Goal: Task Accomplishment & Management: Manage account settings

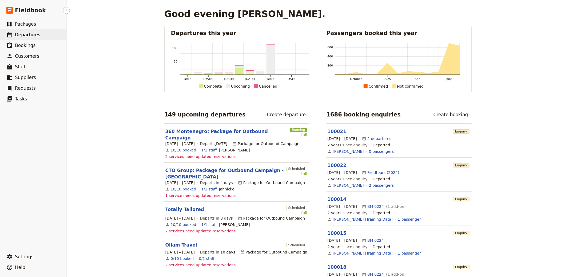
click at [25, 30] on link "​ Departures" at bounding box center [33, 34] width 66 height 11
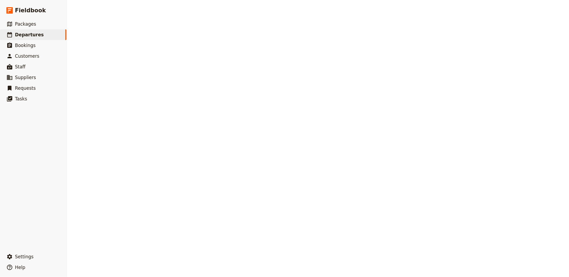
select select "CREATED_AT"
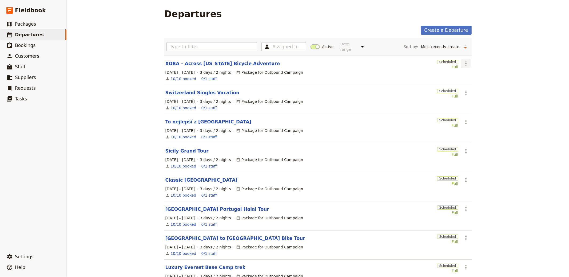
click at [463, 62] on icon "Actions" at bounding box center [466, 63] width 6 height 6
click at [479, 84] on span "Clone this departure" at bounding box center [481, 82] width 38 height 5
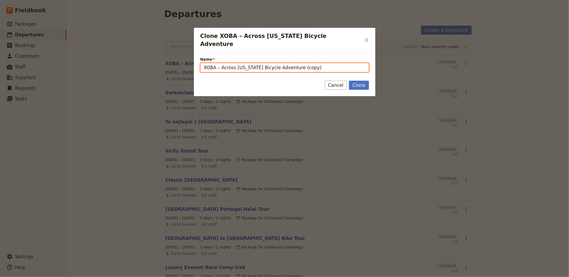
click at [262, 63] on input "XOBA – Across [US_STATE] Bicycle Adventure (copy)" at bounding box center [284, 67] width 169 height 9
paste input "Exclusive Tour of [GEOGRAPHIC_DATA], [GEOGRAPHIC_DATA] & [GEOGRAPHIC_DATA] ([DA…"
click at [304, 63] on input "Exclusive Tour of [GEOGRAPHIC_DATA], [GEOGRAPHIC_DATA] & [GEOGRAPHIC_DATA] ([DA…" at bounding box center [284, 67] width 169 height 9
type input "Exclusive Tour of [GEOGRAPHIC_DATA], [GEOGRAPHIC_DATA] & [GEOGRAPHIC_DATA]"
click at [349, 81] on button "Clone" at bounding box center [359, 85] width 20 height 9
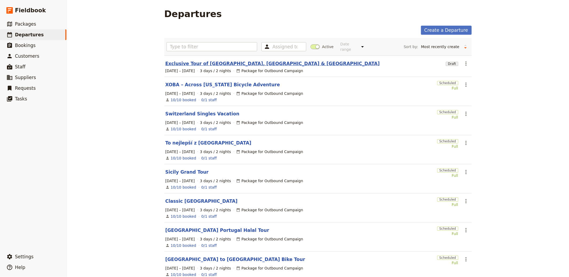
click at [225, 65] on link "Exclusive Tour of [GEOGRAPHIC_DATA], [GEOGRAPHIC_DATA] & [GEOGRAPHIC_DATA]" at bounding box center [272, 63] width 214 height 6
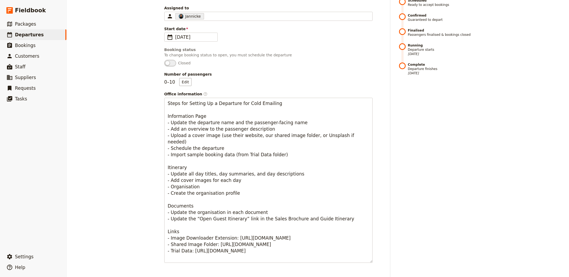
scroll to position [246, 0]
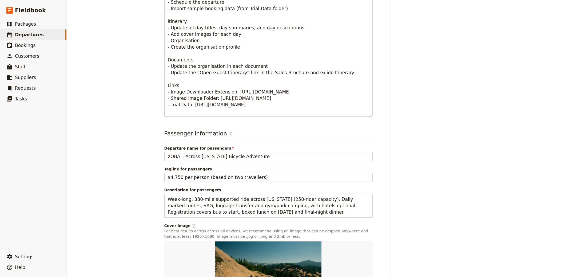
click at [220, 153] on div "Passenger information ​ Departure name for passengers XOBA – Across [US_STATE] …" at bounding box center [268, 222] width 208 height 187
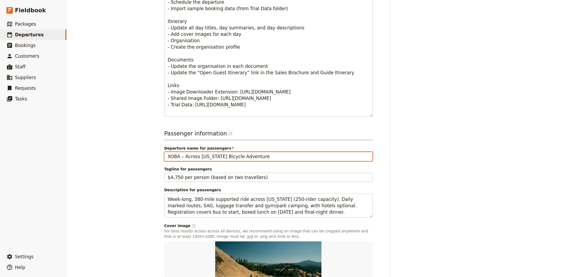
click at [223, 152] on input "XOBA – Across [US_STATE] Bicycle Adventure" at bounding box center [268, 156] width 208 height 9
paste input "Exclusive Tour of [GEOGRAPHIC_DATA], [GEOGRAPHIC_DATA] & [GEOGRAPHIC_DATA] ([DA…"
type input "Exclusive Tour of [GEOGRAPHIC_DATA], [GEOGRAPHIC_DATA] & [GEOGRAPHIC_DATA] ([DA…"
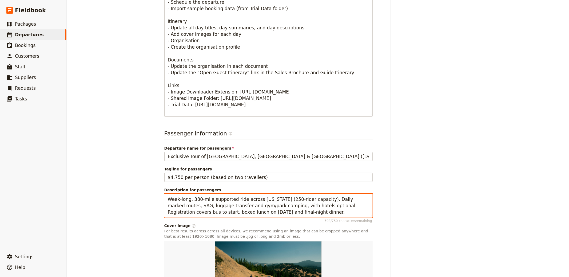
click at [197, 201] on textarea "Week-long, 380-mile supported ride across [US_STATE] (250-rider capacity). Dail…" at bounding box center [268, 205] width 208 height 24
paste textarea "Hosted small-group [DEMOGRAPHIC_DATA] holiday across [GEOGRAPHIC_DATA], [GEOGRA…"
type textarea "Hosted small-group [DEMOGRAPHIC_DATA] holiday across [GEOGRAPHIC_DATA], [GEOGRA…"
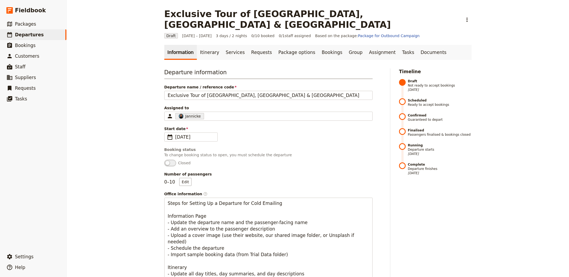
scroll to position [300, 0]
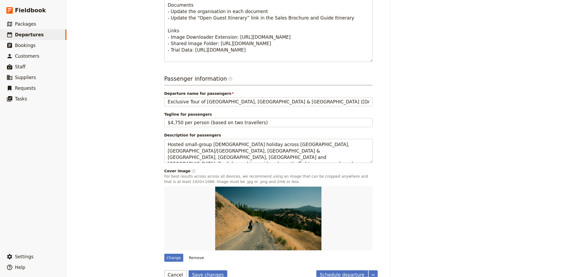
click at [210, 256] on form "Departure information Departure name / reference code Exclusive Tour of [GEOGRA…" at bounding box center [270, 23] width 213 height 511
click at [209, 270] on button "Save changes" at bounding box center [208, 274] width 39 height 9
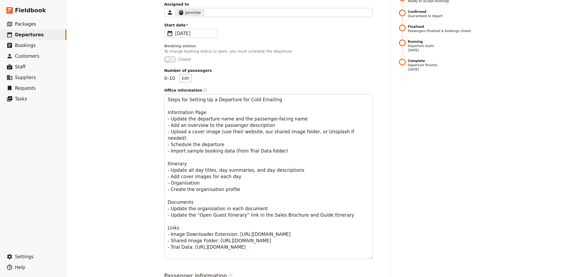
scroll to position [0, 0]
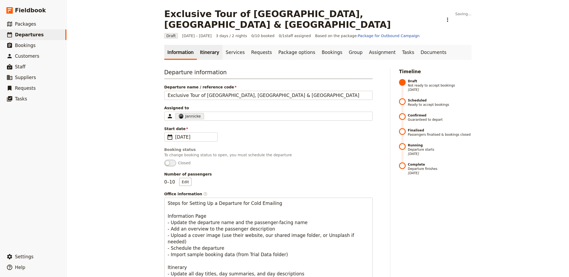
click at [207, 45] on link "Itinerary" at bounding box center [210, 52] width 26 height 15
click at [208, 47] on link "Itinerary" at bounding box center [210, 52] width 26 height 15
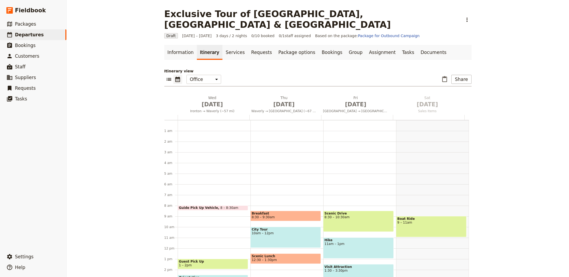
scroll to position [69, 0]
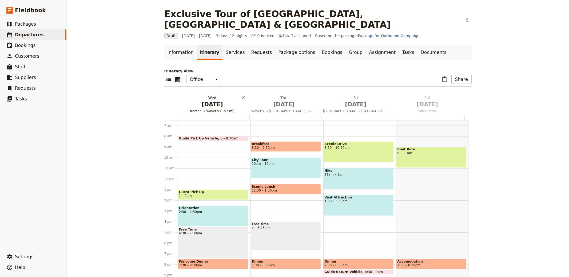
click at [212, 100] on span "[DATE]" at bounding box center [212, 104] width 65 height 8
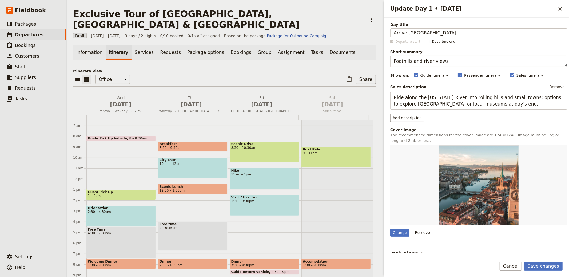
type input "Arrive [GEOGRAPHIC_DATA]"
click at [427, 59] on textarea "Foothills and river views" at bounding box center [478, 60] width 177 height 11
paste textarea "Arrival and settle in"
type textarea "Arrival and settle in"
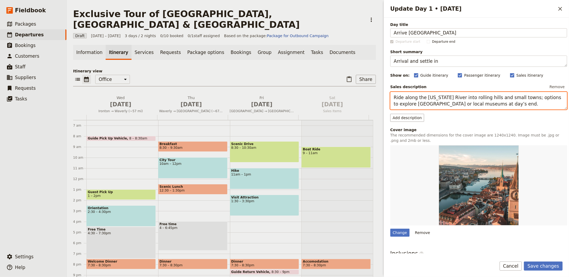
click at [430, 101] on textarea "Ride along the [US_STATE] River into rolling hills and small towns; options to …" at bounding box center [478, 101] width 177 height 18
paste textarea "Check in at [GEOGRAPHIC_DATA] (or similar). Free time after arrival ahead of ne…"
type textarea "Check in at [GEOGRAPHIC_DATA] (or similar). Free time after arrival ahead of ne…"
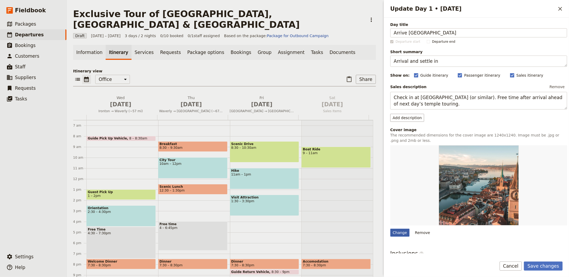
click at [404, 231] on div "Change" at bounding box center [399, 232] width 19 height 8
click at [390, 228] on input "Change" at bounding box center [390, 228] width 0 height 0
click at [538, 264] on button "Save changes" at bounding box center [543, 265] width 39 height 9
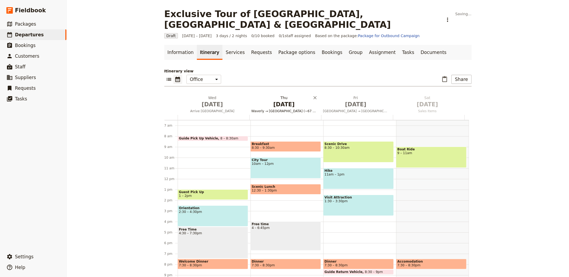
click at [284, 100] on span "[DATE]" at bounding box center [283, 104] width 65 height 8
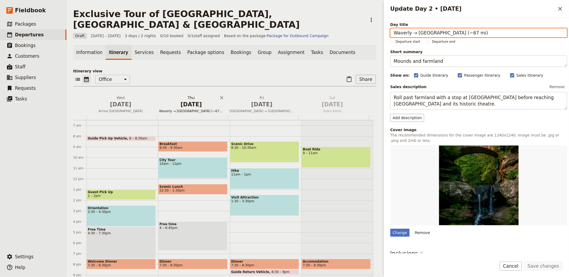
click at [198, 100] on span "[DATE]" at bounding box center [191, 104] width 64 height 8
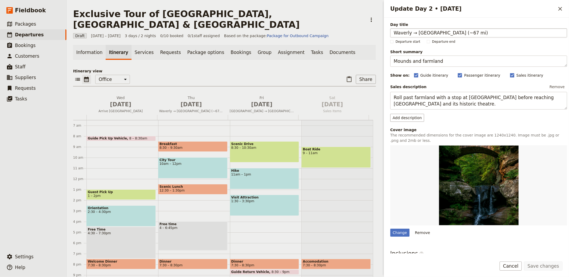
click at [452, 31] on input "Waverly → [GEOGRAPHIC_DATA] (~67 mi)" at bounding box center [478, 32] width 177 height 9
type input "[GEOGRAPHIC_DATA]"
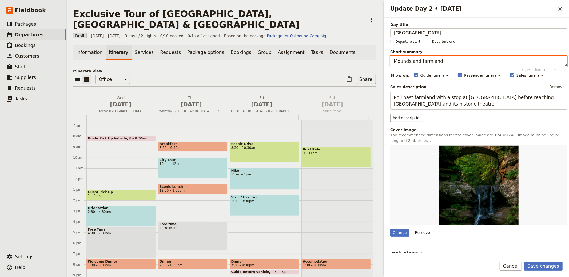
click at [416, 60] on textarea "Mounds and farmland" at bounding box center [478, 60] width 177 height 11
paste textarea "[GEOGRAPHIC_DATA] & temples"
type textarea "[GEOGRAPHIC_DATA] & temples"
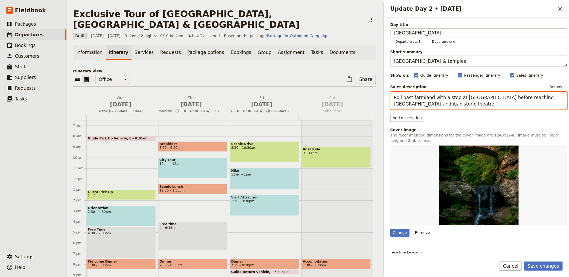
click at [428, 100] on textarea "Roll past farmland with a stop at [GEOGRAPHIC_DATA] before reaching [GEOGRAPHIC…" at bounding box center [478, 101] width 177 height 18
paste textarea "Guided visits to the [GEOGRAPHIC_DATA], [GEOGRAPHIC_DATA], [GEOGRAPHIC_DATA] an…"
type textarea "Guided visits to the [GEOGRAPHIC_DATA], [GEOGRAPHIC_DATA], [GEOGRAPHIC_DATA] an…"
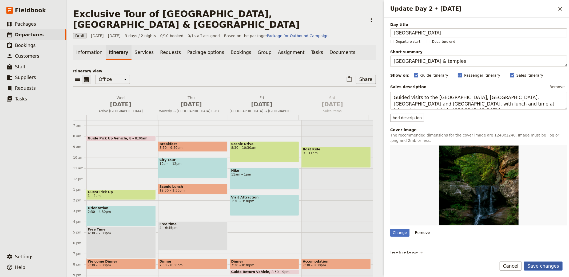
drag, startPoint x: 544, startPoint y: 264, endPoint x: 549, endPoint y: 262, distance: 5.8
click at [544, 264] on button "Save changes" at bounding box center [543, 265] width 39 height 9
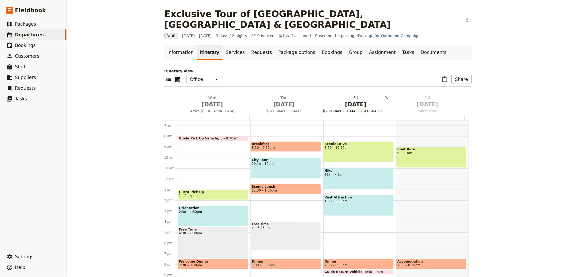
click at [349, 95] on h2 "[DATE] Wilmington → [GEOGRAPHIC_DATA] (~65–70 mi)" at bounding box center [355, 101] width 65 height 13
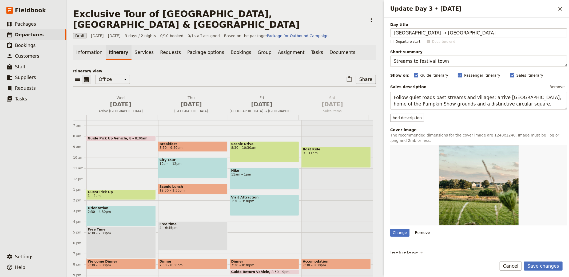
type input "[GEOGRAPHIC_DATA] → [GEOGRAPHIC_DATA]"
click at [455, 61] on textarea "Streams to festival town" at bounding box center [478, 60] width 177 height 11
paste textarea "Golden Triangle day"
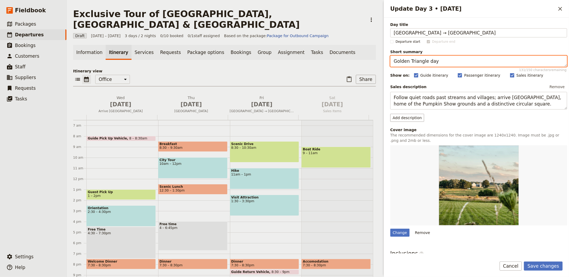
type textarea "Golden Triangle day"
click at [429, 89] on div "Sales description Remove" at bounding box center [478, 87] width 177 height 8
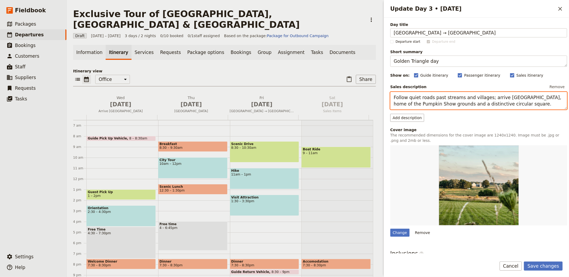
click at [435, 99] on textarea "Follow quiet roads past streams and villages; arrive [GEOGRAPHIC_DATA], home of…" at bounding box center [478, 101] width 177 height 18
paste textarea "ly north and tour the [GEOGRAPHIC_DATA] and opium museum; visit a [PERSON_NAME]…"
type textarea "Fly north and tour the [GEOGRAPHIC_DATA] and opium museum; visit a [PERSON_NAME…"
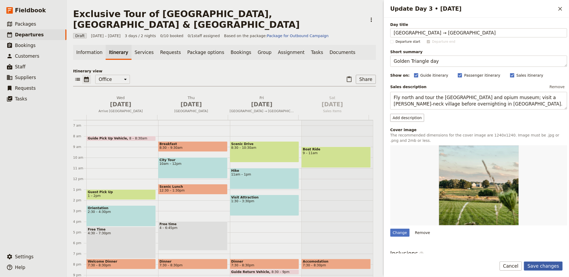
click at [544, 264] on button "Save changes" at bounding box center [543, 265] width 39 height 9
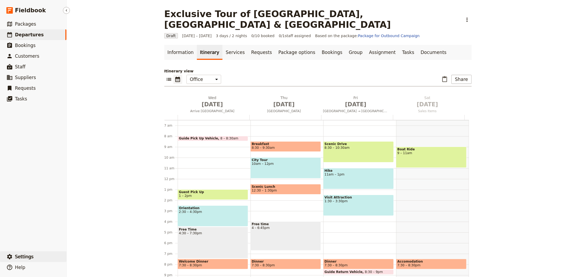
click at [40, 256] on button "​ Settings" at bounding box center [33, 256] width 66 height 11
click at [174, 45] on link "Information" at bounding box center [180, 52] width 33 height 15
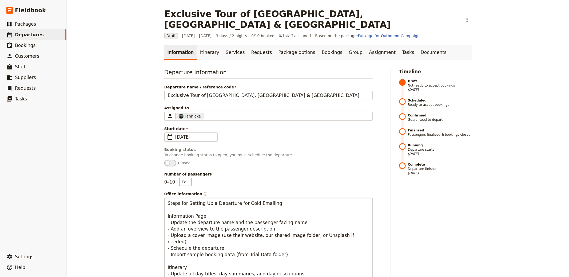
scroll to position [300, 0]
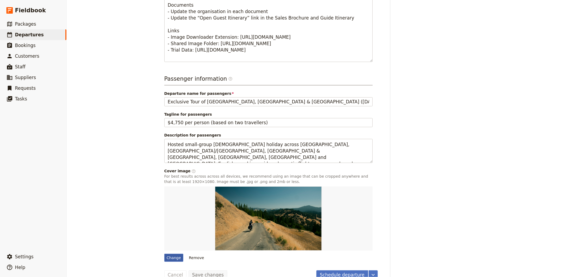
click at [177, 253] on div "Change" at bounding box center [173, 257] width 19 height 8
click at [164, 253] on input "Change" at bounding box center [164, 253] width 0 height 0
type input "C:\fakepath\BK5.jpg"
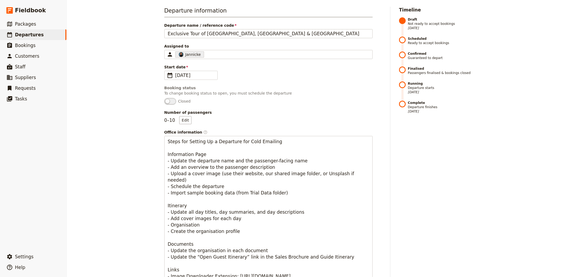
scroll to position [0, 0]
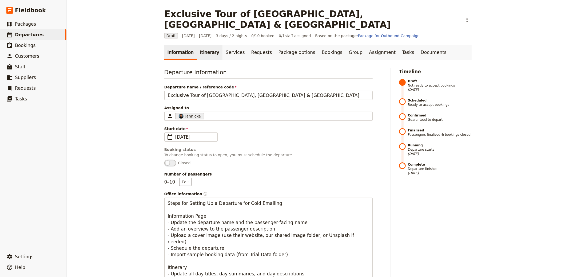
click at [205, 45] on link "Itinerary" at bounding box center [210, 52] width 26 height 15
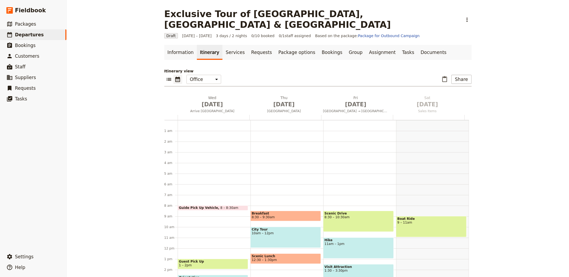
scroll to position [69, 0]
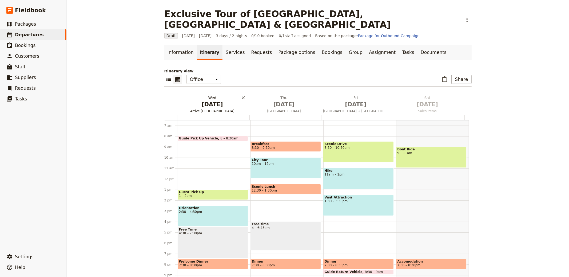
click at [213, 95] on h2 "[DATE] Arrive [GEOGRAPHIC_DATA]" at bounding box center [212, 101] width 65 height 13
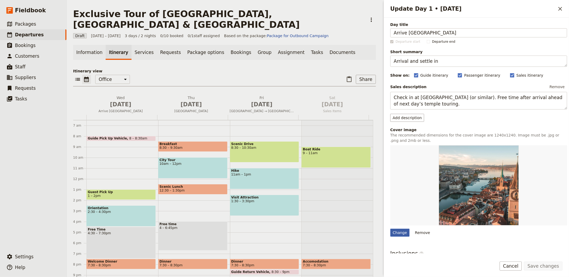
click at [399, 229] on div "Change" at bounding box center [399, 232] width 19 height 8
click at [390, 228] on input "Change" at bounding box center [390, 228] width 0 height 0
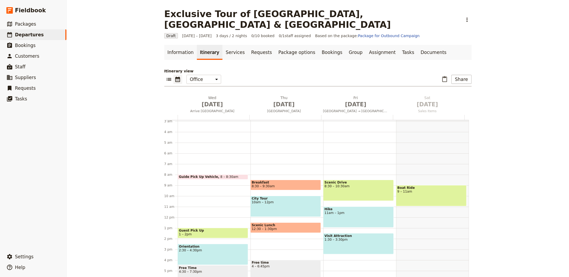
scroll to position [0, 0]
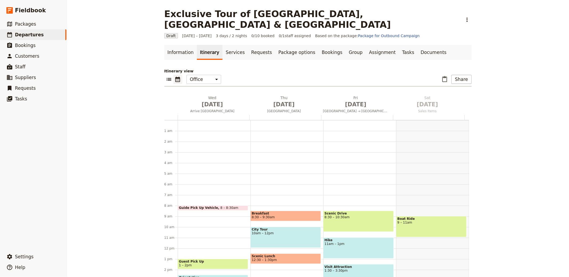
drag, startPoint x: 213, startPoint y: 96, endPoint x: 294, endPoint y: 122, distance: 85.6
click at [213, 100] on span "[DATE]" at bounding box center [212, 104] width 65 height 8
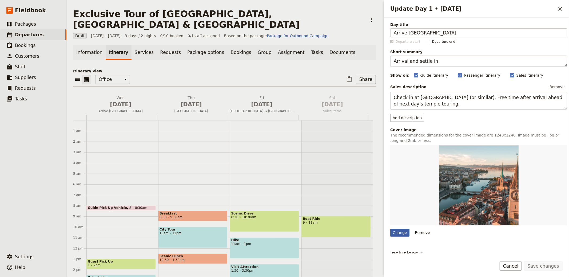
click at [397, 233] on div "Change" at bounding box center [399, 232] width 19 height 8
click at [390, 228] on input "Change" at bounding box center [390, 228] width 0 height 0
type input "C:\fakepath\Bangkok Cars & Streetrs.jpg"
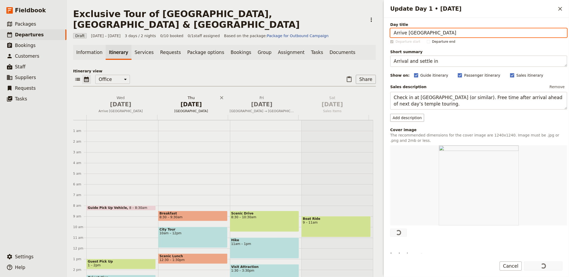
click at [193, 109] on span "[GEOGRAPHIC_DATA]" at bounding box center [191, 111] width 69 height 4
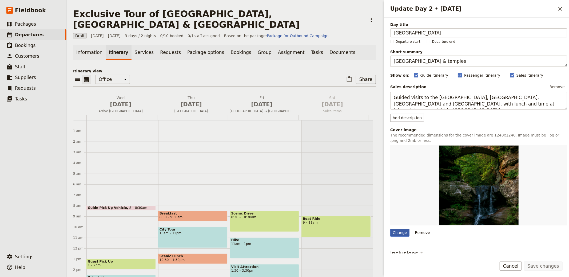
click at [400, 233] on div "Change" at bounding box center [399, 232] width 19 height 8
click at [390, 228] on input "Change" at bounding box center [390, 228] width 0 height 0
type input "C:\fakepath\BK7.jpg"
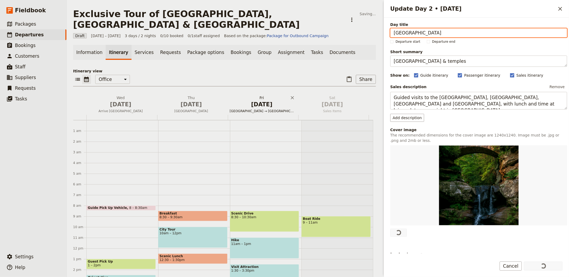
click at [254, 95] on h2 "[DATE] [GEOGRAPHIC_DATA] → [GEOGRAPHIC_DATA]" at bounding box center [262, 101] width 64 height 13
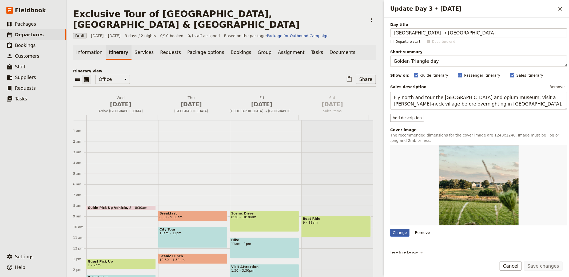
click at [395, 236] on div "Change" at bounding box center [399, 232] width 19 height 8
click at [390, 228] on input "Change" at bounding box center [390, 228] width 0 height 0
type input "C:\fakepath\White+Palace.jpg"
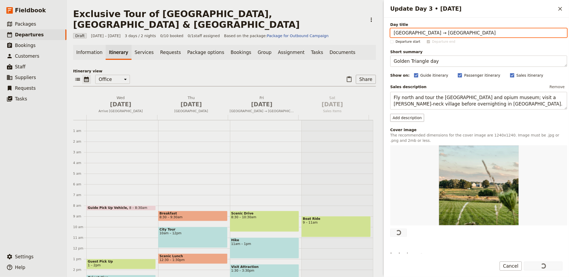
click at [279, 55] on div "Information Itinerary Services Requests Package options Bookings Group Assignme…" at bounding box center [224, 162] width 303 height 234
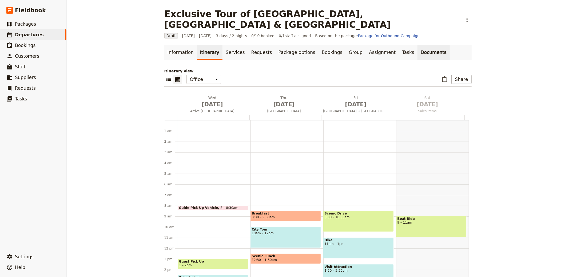
click at [417, 45] on link "Documents" at bounding box center [433, 52] width 32 height 15
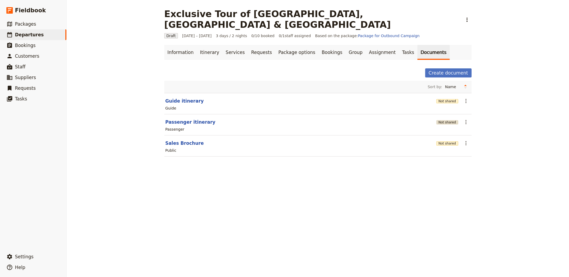
click at [444, 120] on button "Not shared" at bounding box center [447, 122] width 22 height 4
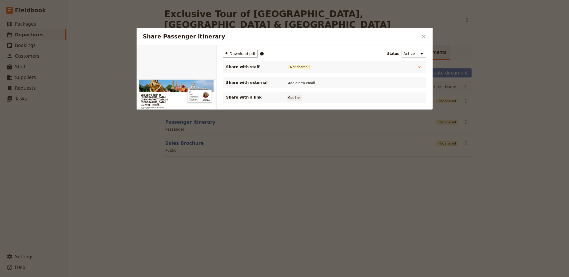
click at [289, 95] on button "Get link" at bounding box center [294, 98] width 15 height 6
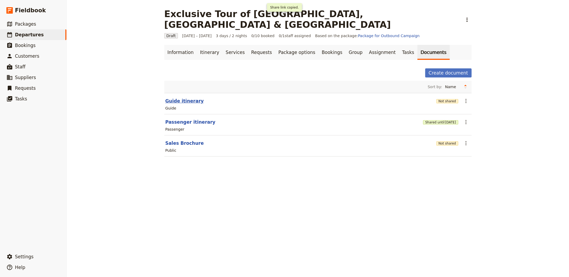
click at [175, 98] on button "Guide itinerary" at bounding box center [184, 101] width 38 height 6
select select "STAFF"
select select "RUN_SHEET"
select select "LARGE"
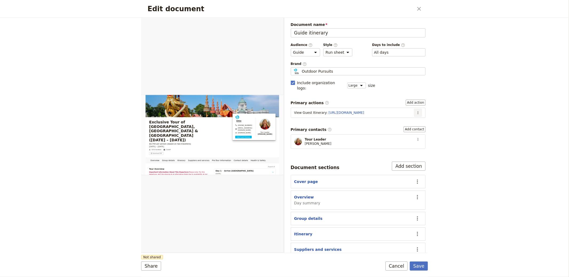
click at [416, 110] on icon "Actions" at bounding box center [418, 112] width 4 height 4
click at [402, 115] on button "Edit action" at bounding box center [400, 118] width 34 height 7
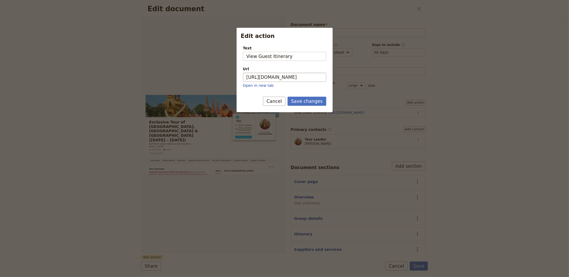
click at [285, 82] on div "Url [URL][DOMAIN_NAME] Open in new tab" at bounding box center [284, 77] width 83 height 22
click at [287, 79] on input "[URL][DOMAIN_NAME]" at bounding box center [284, 77] width 83 height 9
paste input "iuI_63pf2J6Y1PcZ6kMqY"
type input "[URL][DOMAIN_NAME]"
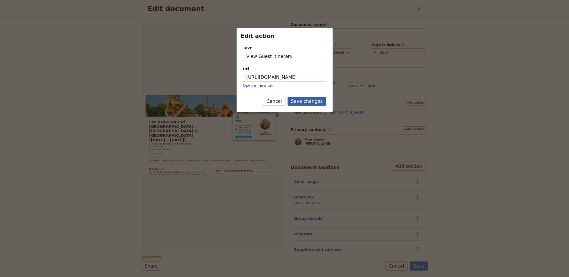
click at [318, 104] on button "Save changes" at bounding box center [307, 101] width 39 height 9
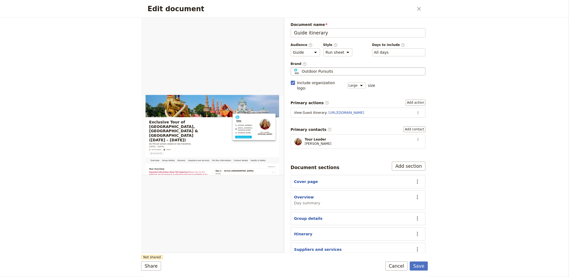
click at [327, 69] on span "Outdoor Pursuits" at bounding box center [317, 71] width 31 height 5
click at [293, 67] on input "Outdoor Pursuits" at bounding box center [293, 67] width 0 height 0
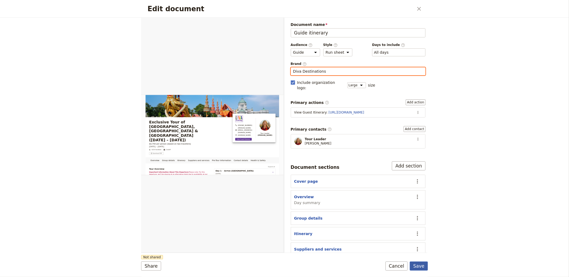
type input "Diva Destinations"
click at [415, 264] on button "Save" at bounding box center [419, 265] width 18 height 9
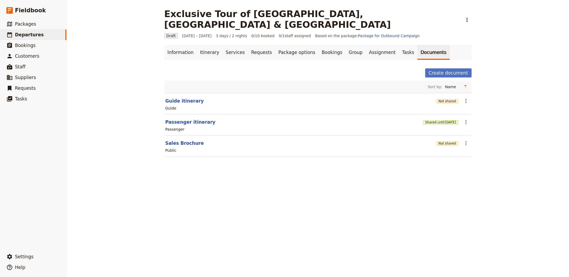
click at [182, 94] on section "Guide itinerary Not shared ​ Guide" at bounding box center [317, 103] width 307 height 21
click at [182, 98] on button "Guide itinerary" at bounding box center [184, 101] width 38 height 6
select select "STAFF"
select select "RUN_SHEET"
select select "LARGE"
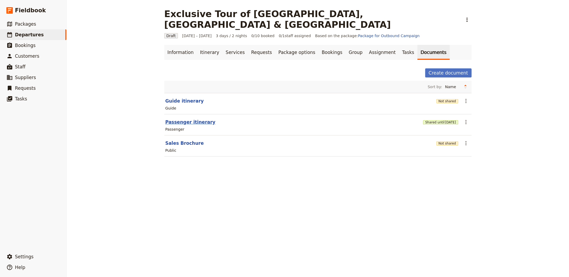
click at [197, 119] on button "Passenger itinerary" at bounding box center [190, 122] width 50 height 6
select select "PASSENGER"
select select "RUN_SHEET"
select select "LARGE"
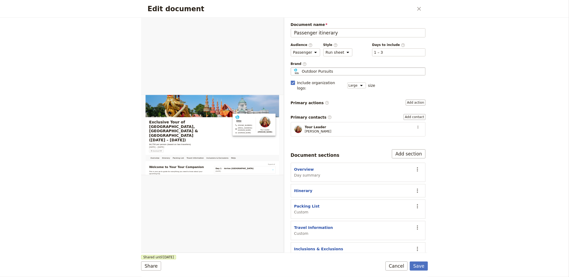
click at [335, 71] on div "Outdoor Pursuits" at bounding box center [358, 71] width 130 height 5
click at [293, 67] on input "Outdoor Pursuits" at bounding box center [293, 67] width 0 height 0
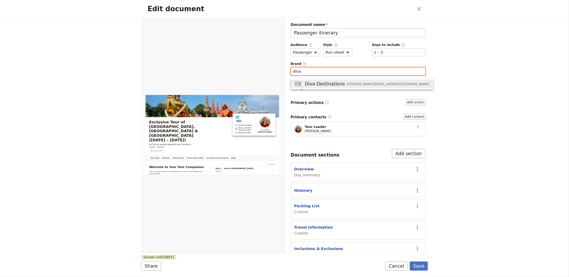
click at [368, 86] on div "Diva Destinations [PERSON_NAME][EMAIL_ADDRESS][DOMAIN_NAME]" at bounding box center [361, 84] width 135 height 6
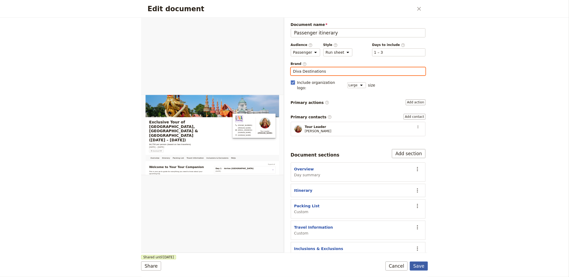
type input "Diva Destinations"
click at [417, 265] on button "Save" at bounding box center [419, 265] width 18 height 9
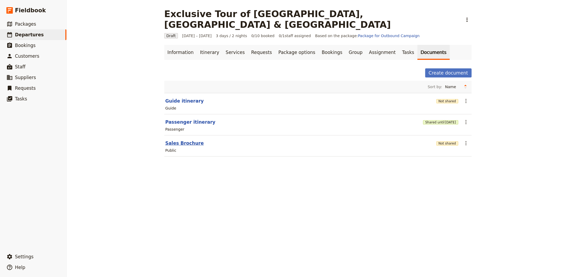
click at [165, 140] on button "Sales Brochure" at bounding box center [184, 143] width 38 height 6
select select "DEFAULT"
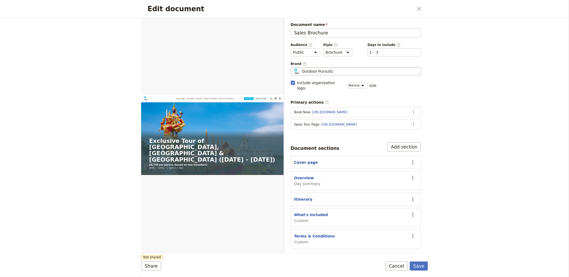
click at [312, 72] on span "Outdoor Pursuits" at bounding box center [317, 71] width 31 height 5
click at [293, 67] on input "Outdoor Pursuits" at bounding box center [293, 67] width 0 height 0
type input "Diva Destinations"
click at [412, 122] on icon "Actions" at bounding box center [413, 124] width 4 height 4
click at [399, 131] on span "Edit action" at bounding box center [392, 130] width 43 height 5
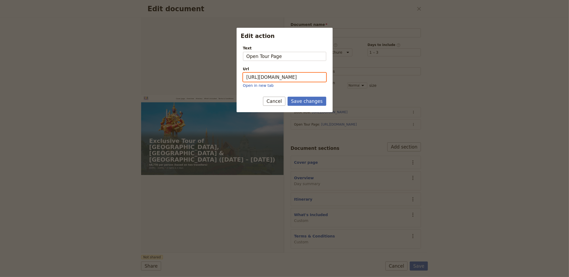
click at [300, 77] on input "[URL][DOMAIN_NAME]" at bounding box center [284, 77] width 83 height 9
paste input "iuI_63pf2J6Y1PcZ6kMqY"
type input "[URL][DOMAIN_NAME]"
click at [300, 99] on button "Save changes" at bounding box center [307, 101] width 39 height 9
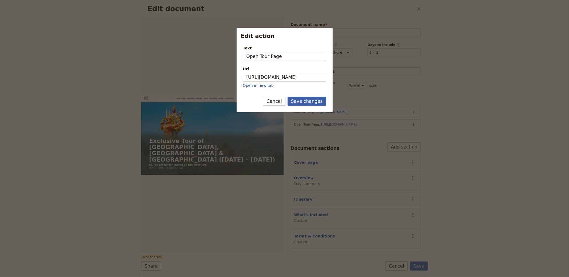
scroll to position [0, 0]
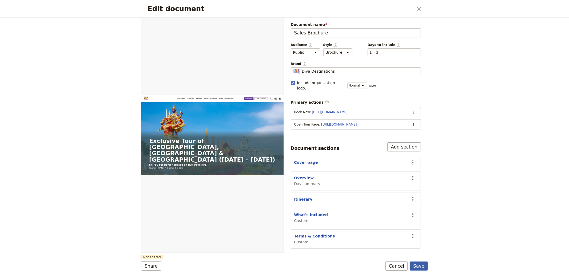
click at [420, 267] on button "Save" at bounding box center [419, 265] width 18 height 9
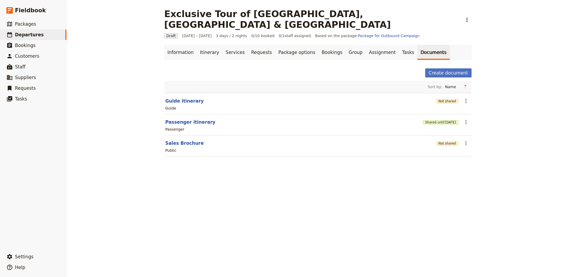
click at [448, 138] on div "Not shared" at bounding box center [447, 142] width 22 height 9
click at [448, 141] on button "Not shared" at bounding box center [447, 143] width 22 height 4
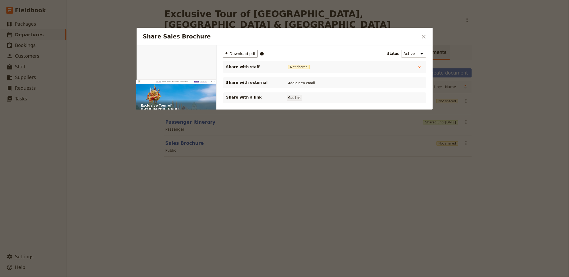
click at [298, 98] on button "Get link" at bounding box center [294, 98] width 15 height 6
click at [472, 116] on div at bounding box center [284, 138] width 569 height 277
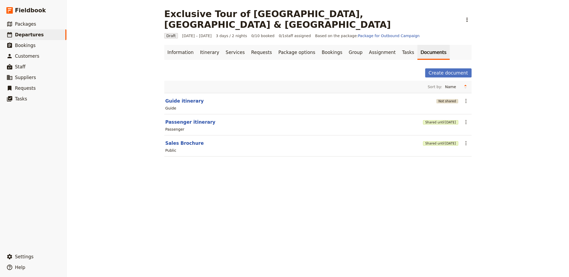
click at [443, 99] on button "Not shared" at bounding box center [447, 101] width 22 height 4
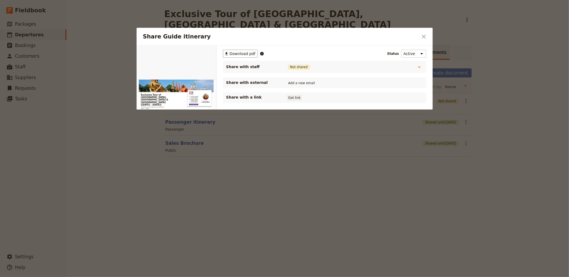
click at [290, 96] on button "Get link" at bounding box center [294, 98] width 15 height 6
click at [428, 36] on div "Share Guide itinerary ​" at bounding box center [285, 37] width 296 height 18
click at [421, 37] on icon "Close dialog" at bounding box center [424, 36] width 6 height 6
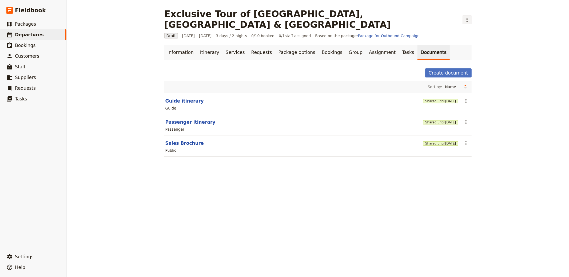
click at [361, 13] on div "Exclusive Tour of [GEOGRAPHIC_DATA], [GEOGRAPHIC_DATA] & [GEOGRAPHIC_DATA] ​" at bounding box center [317, 19] width 307 height 21
click at [462, 15] on button "​" at bounding box center [466, 19] width 9 height 9
click at [380, 39] on button "Schedule departure" at bounding box center [387, 42] width 50 height 7
click at [318, 45] on link "Bookings" at bounding box center [331, 52] width 27 height 15
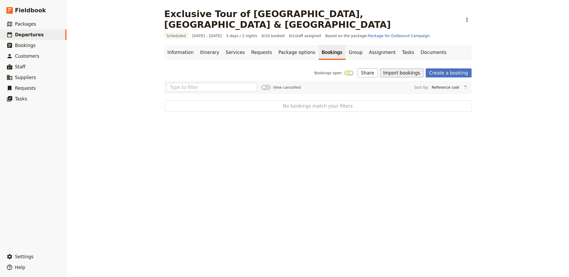
click at [415, 68] on button "Import bookings" at bounding box center [402, 72] width 44 height 9
click at [404, 74] on span "Import Bookings" at bounding box center [402, 73] width 31 height 5
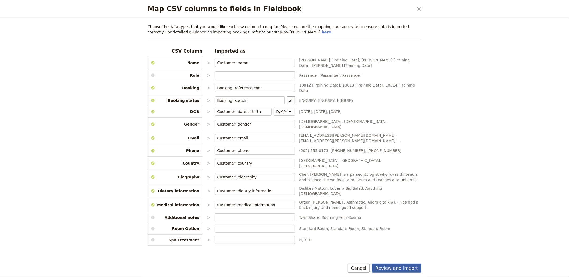
click at [406, 269] on button "Review and import" at bounding box center [397, 267] width 50 height 9
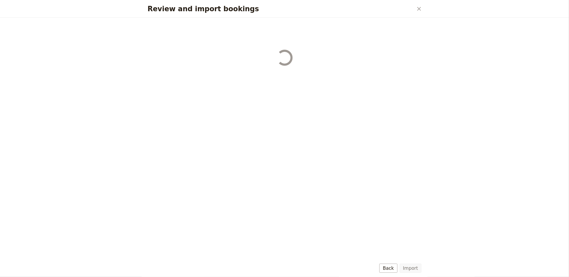
select select "655d56b39948720cb8e55355"
select select "655d57ca9948720cb8e553ec"
select select "655d57fa9948720cb8e553f3"
select select "655d58079948720cb8e553fa"
select select "655d584c9948720cb8e55401"
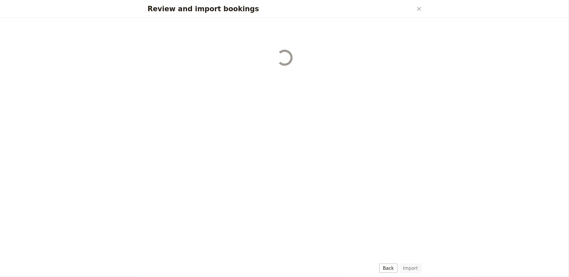
select select "655d58679948720cb8e5540d"
select select "650e6b6659641ed5ee156647"
select select "650e6b4b59641ed5ee156605"
select select "650e2104408bbede5b0c60fd"
select select "650e1d73408bbede5b0c60a6"
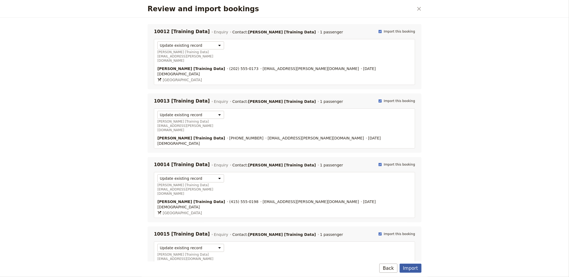
click at [410, 268] on button "Import" at bounding box center [411, 267] width 22 height 9
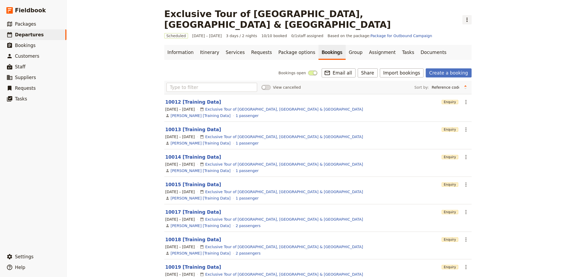
click at [464, 17] on icon "Actions" at bounding box center [467, 20] width 6 height 6
click at [375, 26] on span "Clone this departure" at bounding box center [384, 25] width 38 height 5
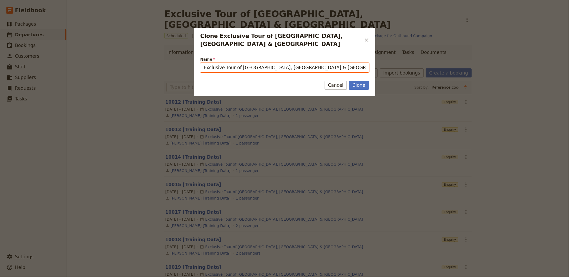
click at [251, 63] on input "Exclusive Tour of [GEOGRAPHIC_DATA], [GEOGRAPHIC_DATA] & [GEOGRAPHIC_DATA] (cop…" at bounding box center [284, 67] width 169 height 9
type input "Amazing New Year in [GEOGRAPHIC_DATA]"
click at [349, 81] on button "Clone" at bounding box center [359, 85] width 20 height 9
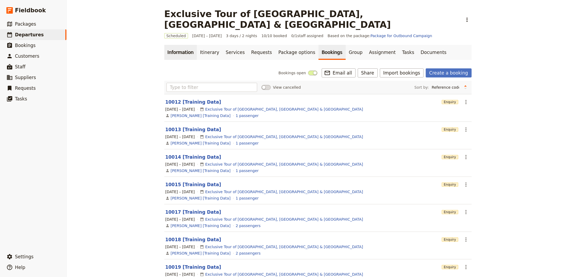
click at [167, 45] on link "Information" at bounding box center [180, 52] width 33 height 15
drag, startPoint x: 288, startPoint y: 138, endPoint x: 274, endPoint y: 130, distance: 15.7
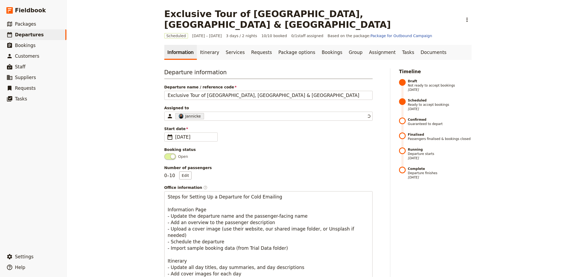
drag, startPoint x: 259, startPoint y: 116, endPoint x: 256, endPoint y: 112, distance: 5.1
click at [51, 35] on link "​ Departures" at bounding box center [33, 34] width 66 height 11
select select "CREATED_AT"
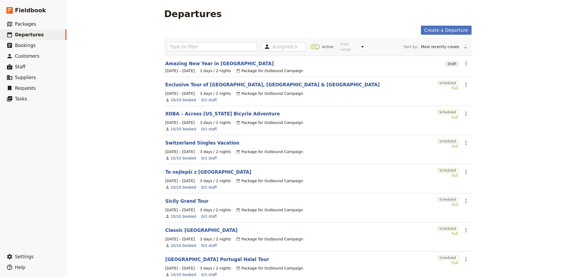
click at [212, 63] on link "Amazing New Year in [GEOGRAPHIC_DATA]" at bounding box center [219, 63] width 109 height 6
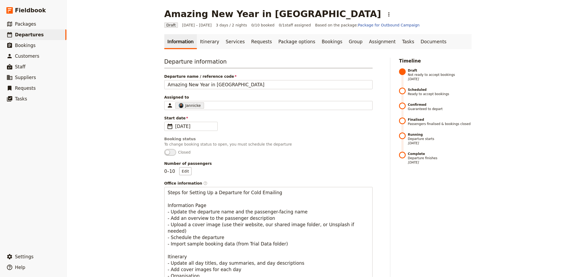
click at [194, 78] on span "Departure name / reference code" at bounding box center [268, 76] width 208 height 5
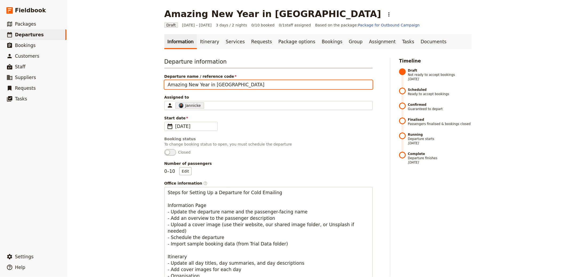
click at [194, 80] on input "Amazing New Year in [GEOGRAPHIC_DATA]" at bounding box center [268, 84] width 208 height 9
click at [205, 85] on input "Amazing New Year in [GEOGRAPHIC_DATA]" at bounding box center [268, 84] width 208 height 9
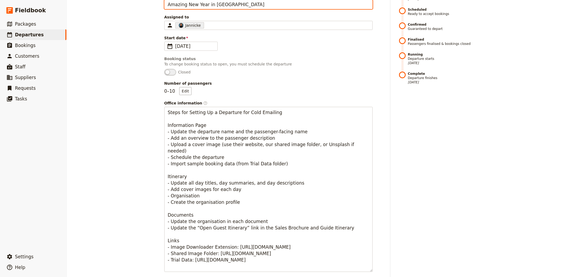
scroll to position [299, 0]
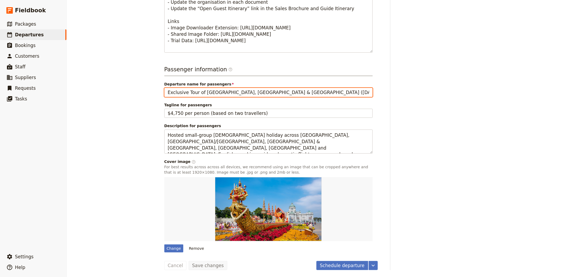
click at [198, 96] on input "Exclusive Tour of [GEOGRAPHIC_DATA], [GEOGRAPHIC_DATA] & [GEOGRAPHIC_DATA] ([DA…" at bounding box center [268, 92] width 208 height 9
paste input "Amazing New Year in [GEOGRAPHIC_DATA]"
type input "Amazing New Year in [GEOGRAPHIC_DATA]"
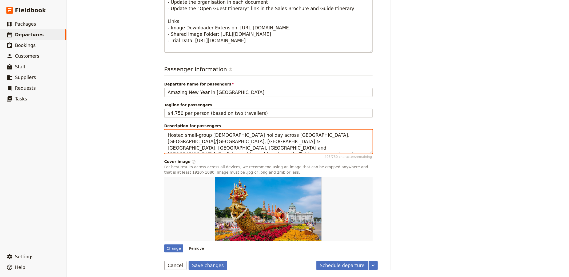
click at [217, 140] on textarea "Hosted small-group [DEMOGRAPHIC_DATA] holiday across [GEOGRAPHIC_DATA], [GEOGRA…" at bounding box center [268, 141] width 208 height 24
paste textarea "Eight days based in [GEOGRAPHIC_DATA], combining winter adventures with time to…"
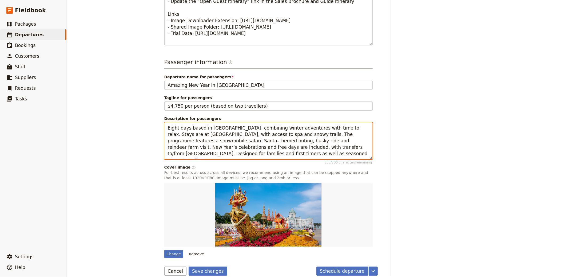
scroll to position [313, 0]
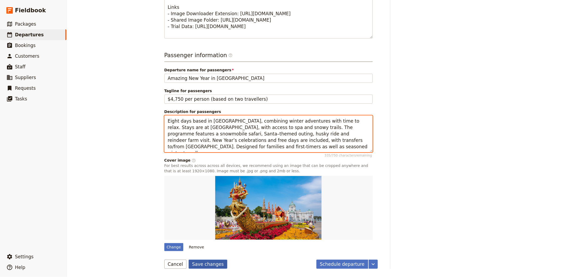
type textarea "Eight days based in [GEOGRAPHIC_DATA], combining winter adventures with time to…"
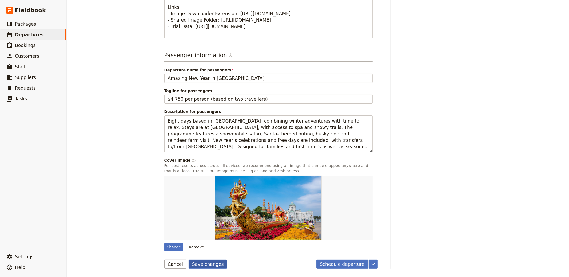
click at [201, 264] on button "Save changes" at bounding box center [208, 263] width 39 height 9
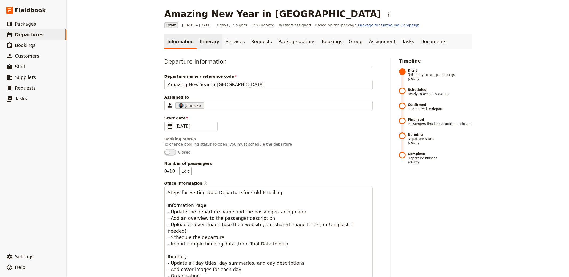
click at [208, 38] on link "Itinerary" at bounding box center [210, 41] width 26 height 15
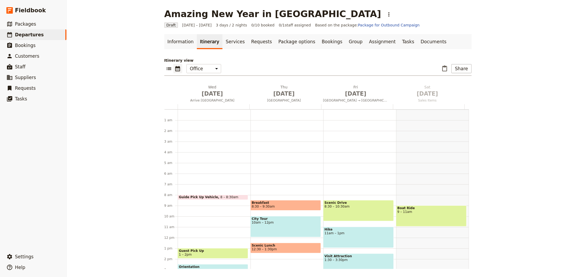
scroll to position [69, 0]
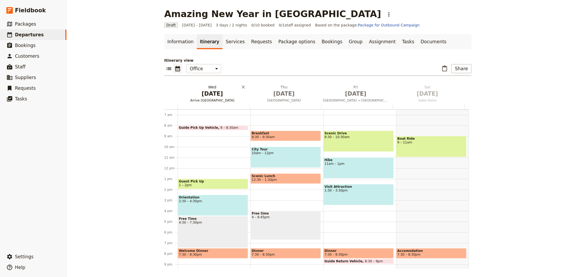
click at [205, 91] on span "[DATE]" at bounding box center [212, 94] width 65 height 8
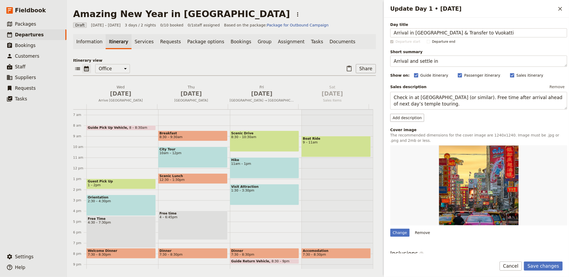
type input "Arrival in [GEOGRAPHIC_DATA] & Transfer to Vuokatti"
click at [427, 60] on textarea "Arrival and settle in" at bounding box center [478, 60] width 177 height 11
paste textarea "e, transfer, settle into [GEOGRAPHIC_DATA]."
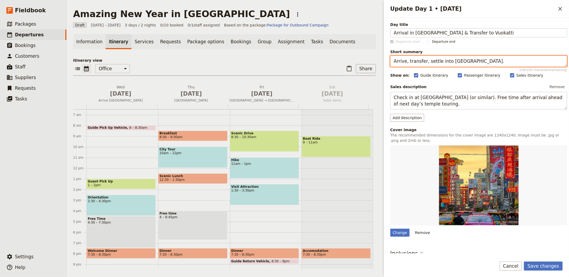
type textarea "Arrive, transfer, settle into [GEOGRAPHIC_DATA]."
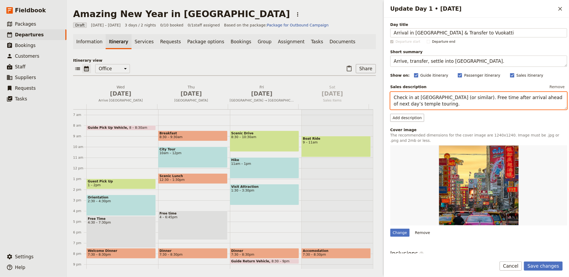
click at [438, 100] on textarea "Check in at [GEOGRAPHIC_DATA] (or similar). Free time after arrival ahead of ne…" at bounding box center [478, 101] width 177 height 18
paste textarea "Meet your driver at [GEOGRAPHIC_DATA] and continue by coach to Vuokatti. Check …"
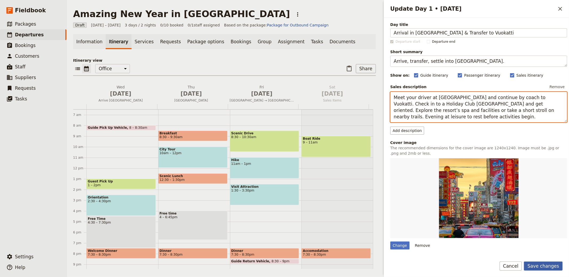
type textarea "Meet your driver at [GEOGRAPHIC_DATA] and continue by coach to Vuokatti. Check …"
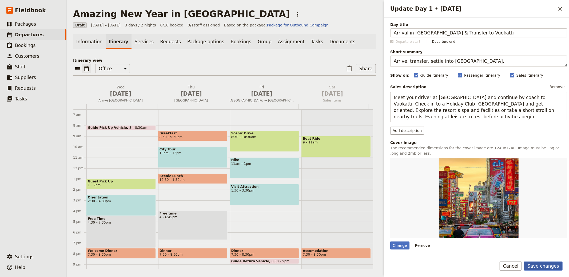
click at [541, 264] on button "Save changes" at bounding box center [543, 265] width 39 height 9
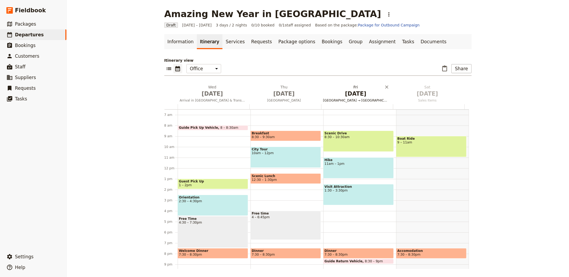
click at [287, 96] on span "[DATE]" at bounding box center [283, 94] width 65 height 8
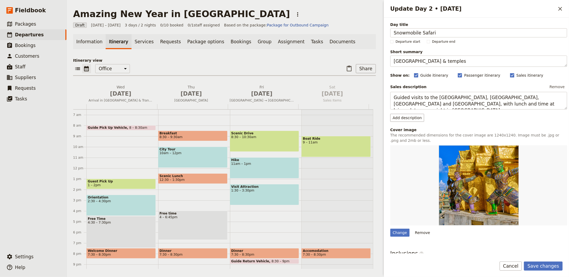
type input "Snowmobile Safari"
click at [464, 62] on textarea "[GEOGRAPHIC_DATA] & temples" at bounding box center [478, 60] width 177 height 11
paste textarea "uided 2-hour snowmobile adventure."
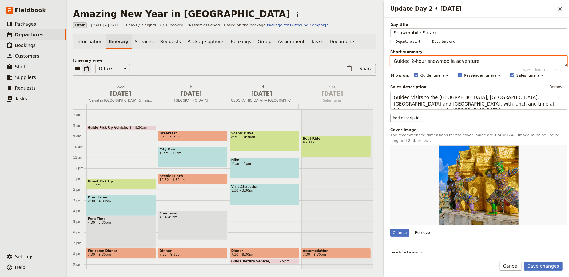
type textarea "Guided 2-hour snowmobile adventure."
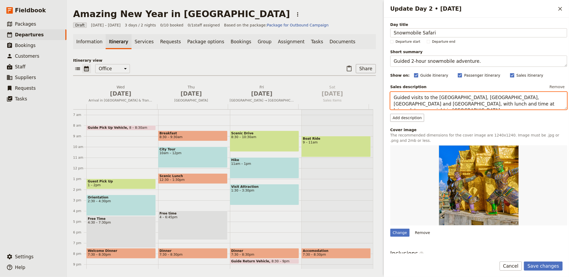
click at [477, 101] on textarea "Guided visits to the [GEOGRAPHIC_DATA], [GEOGRAPHIC_DATA], [GEOGRAPHIC_DATA] an…" at bounding box center [478, 101] width 177 height 18
paste textarea "Join a beginner-friendly snowmobile tour on modern touring sleds. Follow your g…"
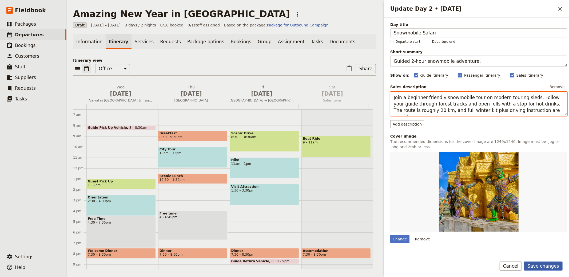
type textarea "Join a beginner-friendly snowmobile tour on modern touring sleds. Follow your g…"
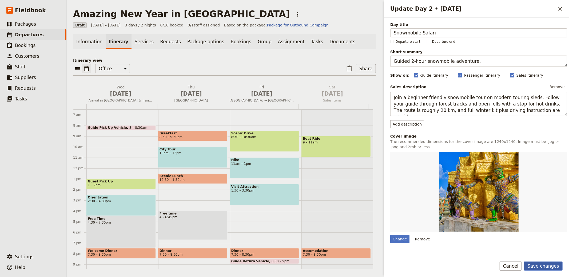
click at [548, 264] on button "Save changes" at bounding box center [543, 265] width 39 height 9
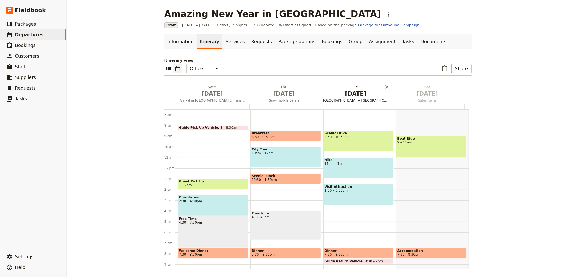
click at [349, 93] on span "[DATE]" at bounding box center [355, 94] width 65 height 8
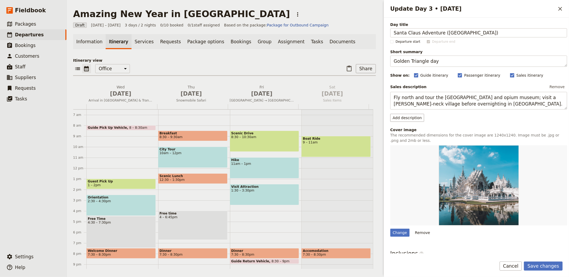
type input "Santa Claus Adventure ([GEOGRAPHIC_DATA])"
click at [428, 60] on textarea "Golden Triangle day" at bounding box center [478, 60] width 177 height 11
paste textarea "Meet Santa, bake cookies, lunch included."
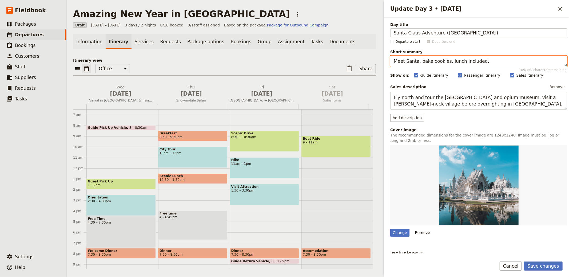
type textarea "Meet Santa, bake cookies, lunch included."
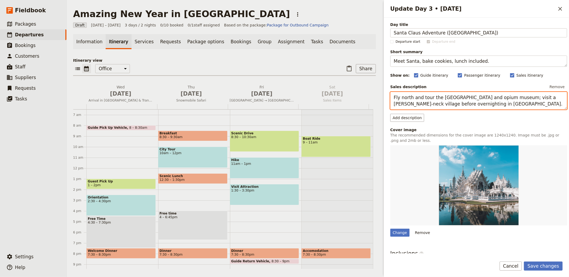
click at [443, 94] on textarea "Fly north and tour the [GEOGRAPHIC_DATA] and opium museum; visit a [PERSON_NAME…" at bounding box center [478, 101] width 177 height 18
paste textarea "Transfer about an hour to a “magical village” experience. Bake ginger biscuits …"
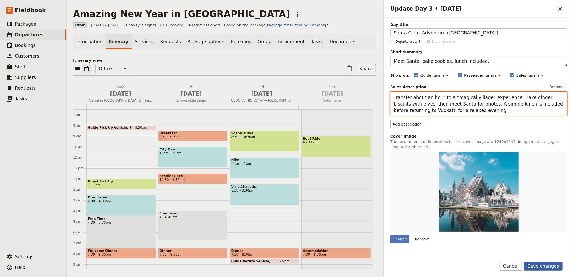
type textarea "Transfer about an hour to a “magical village” experience. Bake ginger biscuits …"
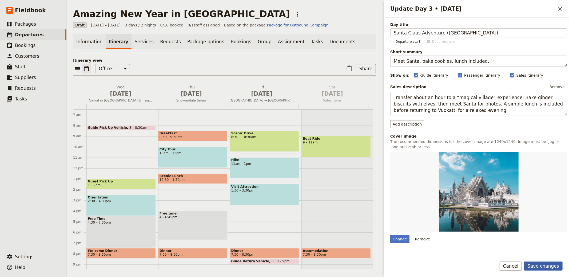
click at [544, 268] on button "Save changes" at bounding box center [543, 265] width 39 height 9
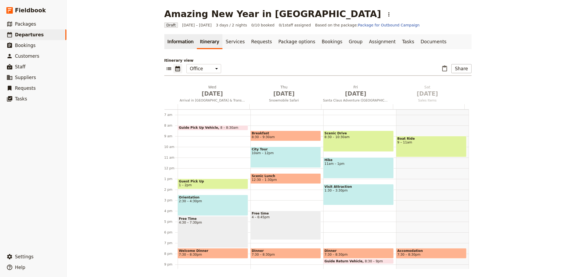
click at [173, 43] on link "Information" at bounding box center [180, 41] width 33 height 15
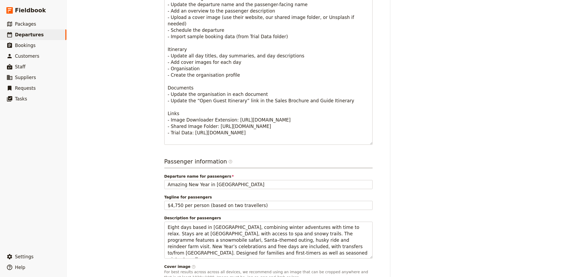
scroll to position [313, 0]
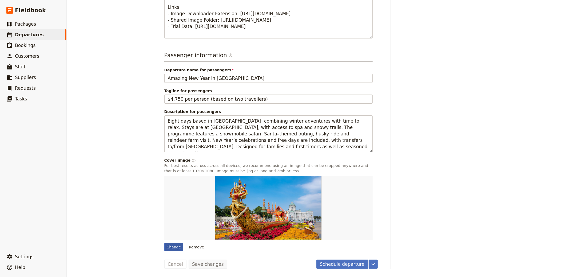
click at [173, 243] on div "Change" at bounding box center [173, 247] width 19 height 8
click at [164, 243] on input "Change" at bounding box center [164, 242] width 0 height 0
type input "C:\fakepath\Insta-Vuokatti-6.jpg"
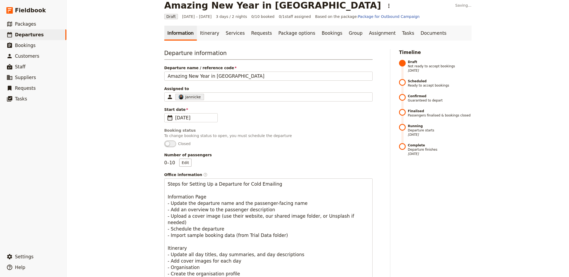
scroll to position [0, 0]
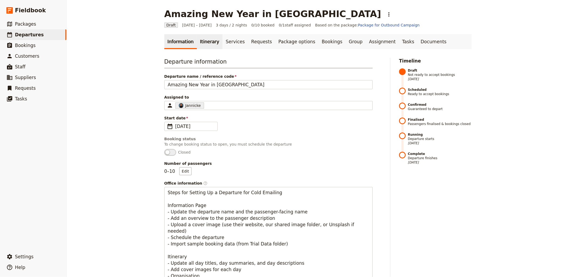
click at [213, 40] on link "Itinerary" at bounding box center [210, 41] width 26 height 15
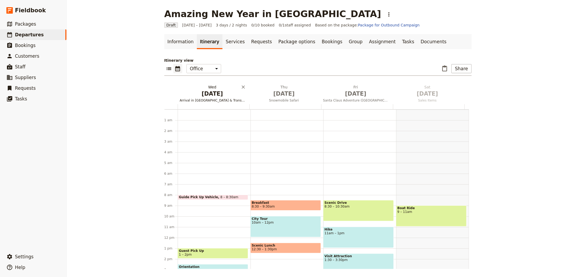
scroll to position [69, 0]
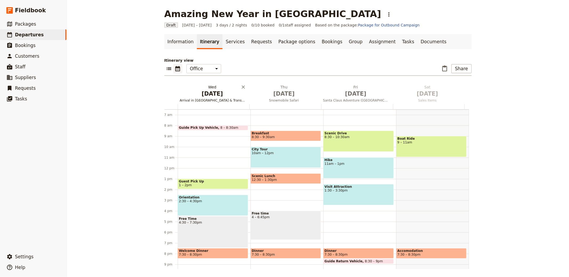
click at [211, 89] on h2 "[DATE] Arrival in [GEOGRAPHIC_DATA] & Transfer to Vuokatti" at bounding box center [212, 90] width 65 height 13
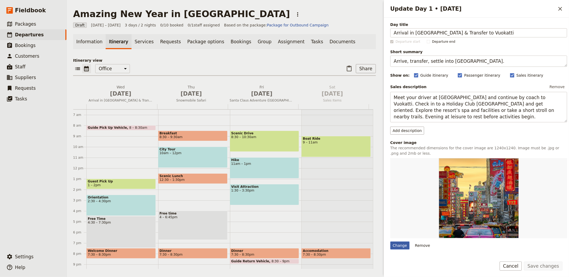
click at [394, 244] on div "Change" at bounding box center [399, 245] width 19 height 8
click at [390, 241] on input "Change" at bounding box center [390, 241] width 0 height 0
type input "C:\fakepath\IMG_2520-scaled-e1750196844208.jpg"
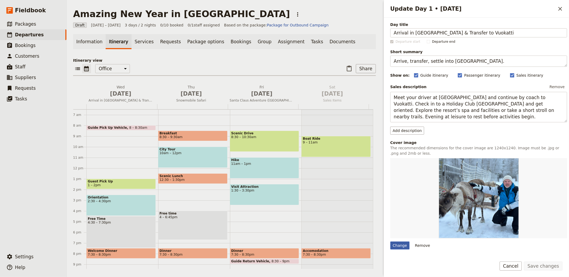
click at [398, 247] on div "Change" at bounding box center [399, 245] width 19 height 8
click at [390, 241] on input "Change" at bounding box center [390, 241] width 0 height 0
click at [185, 85] on h2 "[DATE] Snowmobile Safari" at bounding box center [191, 90] width 64 height 13
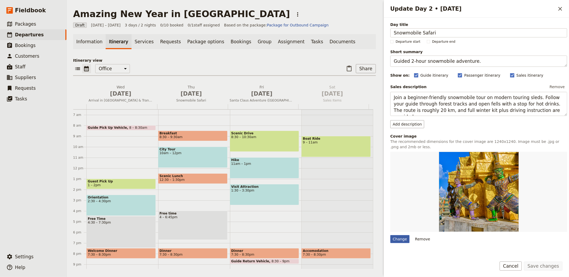
click at [395, 240] on div "Change" at bounding box center [399, 239] width 19 height 8
click at [390, 235] on input "Change" at bounding box center [390, 234] width 0 height 0
type input "C:\fakepath\Insta-Vuokatti-1-1.jpg"
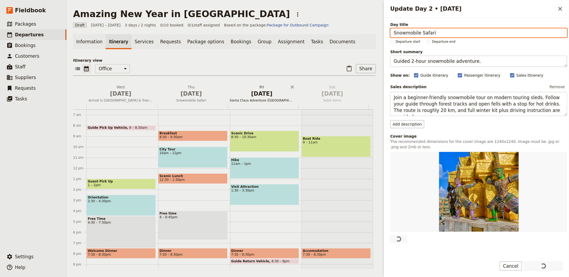
click at [250, 90] on span "[DATE]" at bounding box center [262, 94] width 64 height 8
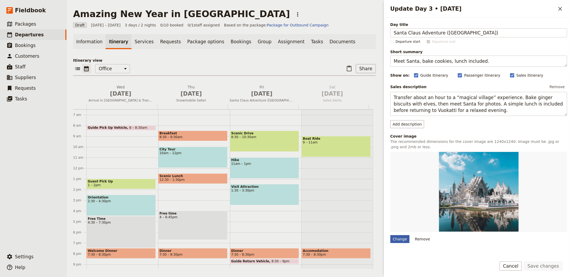
click at [398, 237] on div "Change" at bounding box center [399, 239] width 19 height 8
click at [390, 235] on input "Change" at bounding box center [390, 234] width 0 height 0
type input "C:\fakepath\Insta-Vuokatti-8.jpg"
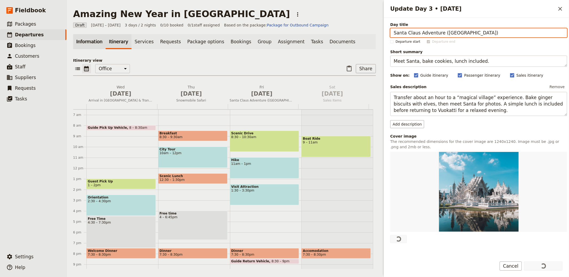
click at [90, 43] on link "Information" at bounding box center [89, 41] width 33 height 15
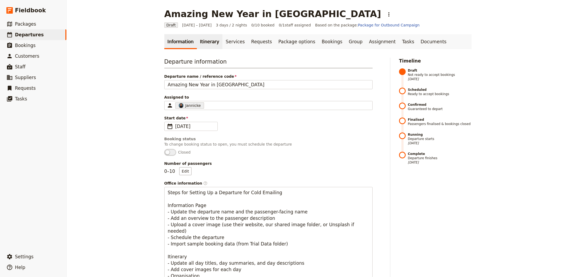
click at [197, 42] on link "Itinerary" at bounding box center [210, 41] width 26 height 15
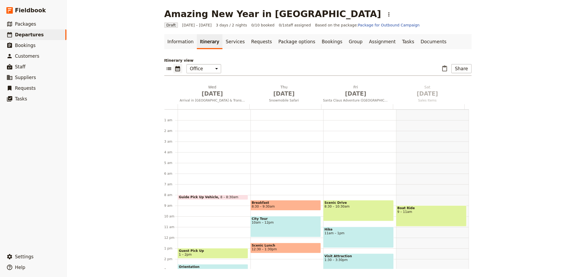
scroll to position [69, 0]
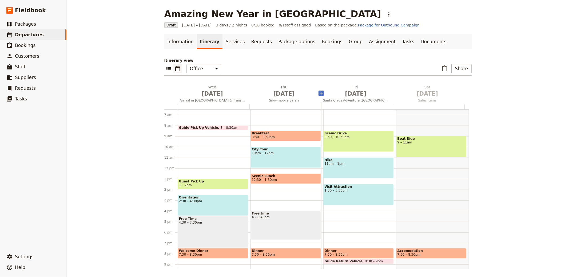
drag, startPoint x: 207, startPoint y: 91, endPoint x: 227, endPoint y: 91, distance: 20.0
click at [207, 91] on span "[DATE]" at bounding box center [212, 94] width 65 height 8
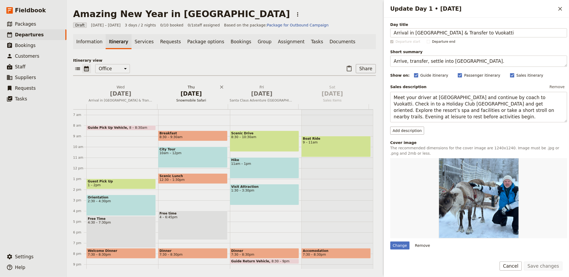
click at [200, 94] on span "[DATE]" at bounding box center [191, 94] width 64 height 8
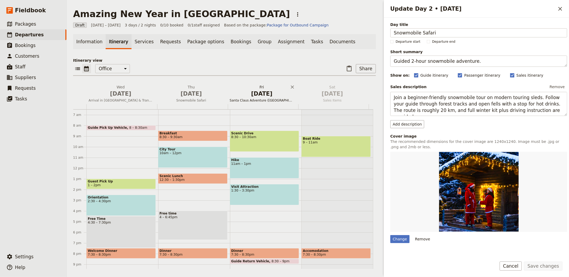
click at [256, 95] on span "[DATE]" at bounding box center [262, 94] width 64 height 8
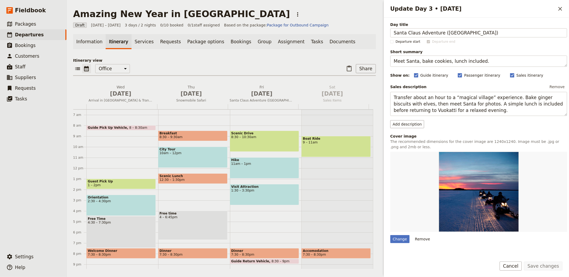
click at [324, 8] on main "Amazing New Year in [GEOGRAPHIC_DATA] ​ Draft [DATE] – [DATE] 3 days / 2 nights…" at bounding box center [225, 138] width 316 height 277
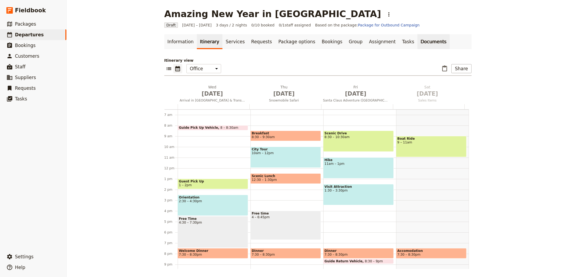
click at [417, 39] on link "Documents" at bounding box center [433, 41] width 32 height 15
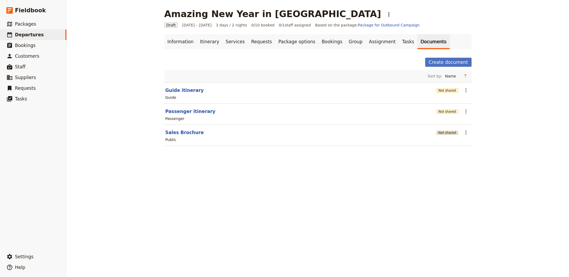
click at [445, 132] on button "Not shared" at bounding box center [447, 132] width 22 height 4
click at [443, 112] on button "Not shared" at bounding box center [447, 111] width 22 height 4
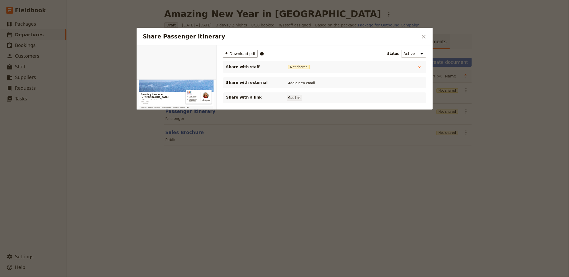
click at [288, 96] on button "Get link" at bounding box center [294, 98] width 15 height 6
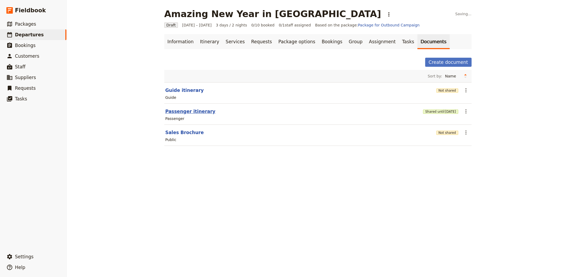
click at [178, 110] on button "Passenger itinerary" at bounding box center [190, 111] width 50 height 6
select select "PASSENGER"
select select "RUN_SHEET"
select select "LARGE"
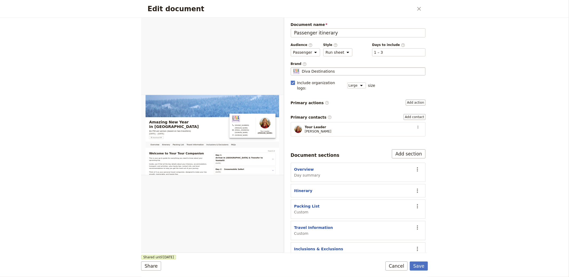
click at [315, 72] on span "Diva Destinations" at bounding box center [318, 71] width 33 height 5
click at [293, 67] on input "Diva Destinations" at bounding box center [293, 67] width 0 height 0
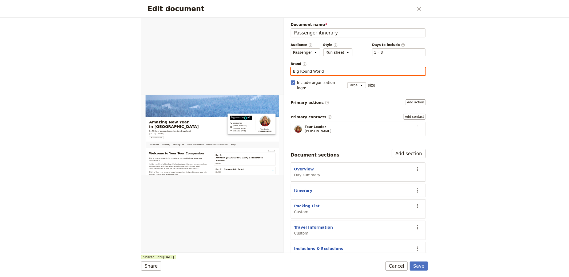
click at [343, 69] on input "Big Round World" at bounding box center [358, 71] width 130 height 5
type input "IBG Travel"
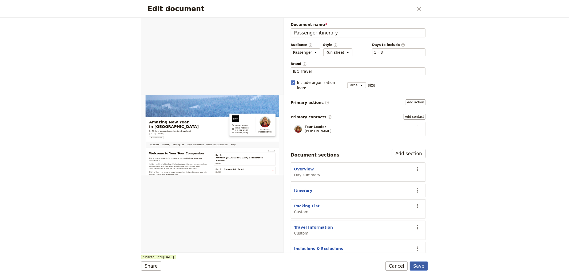
click at [420, 264] on button "Save" at bounding box center [419, 265] width 18 height 9
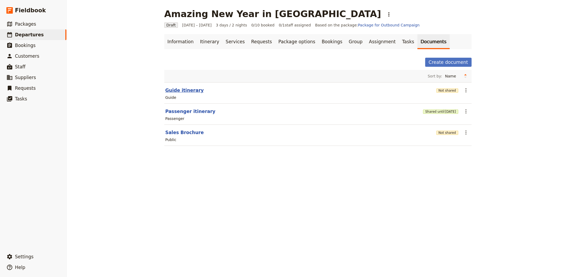
click at [190, 88] on button "Guide itinerary" at bounding box center [184, 90] width 38 height 6
select select "STAFF"
select select "RUN_SHEET"
select select "LARGE"
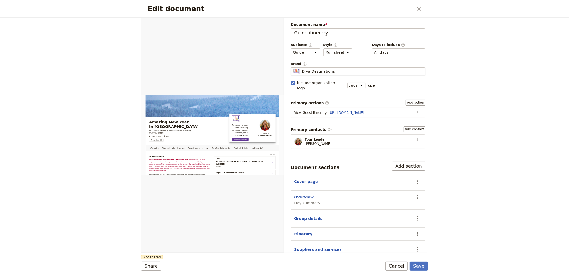
click at [340, 69] on div "Diva Destinations" at bounding box center [358, 71] width 130 height 5
click at [293, 67] on input "Diva Destinations" at bounding box center [293, 67] width 0 height 0
type input "IBG Travel"
click at [416, 108] on button "​" at bounding box center [418, 112] width 8 height 8
click at [406, 117] on span "Edit action" at bounding box center [396, 118] width 20 height 5
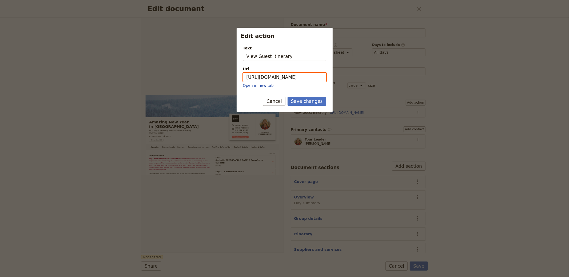
click at [288, 73] on input "[URL][DOMAIN_NAME]" at bounding box center [284, 77] width 83 height 9
paste input "JnoxzCoOQkiw2On_R6GXR"
type input "[URL][DOMAIN_NAME]"
click at [306, 99] on button "Save changes" at bounding box center [307, 101] width 39 height 9
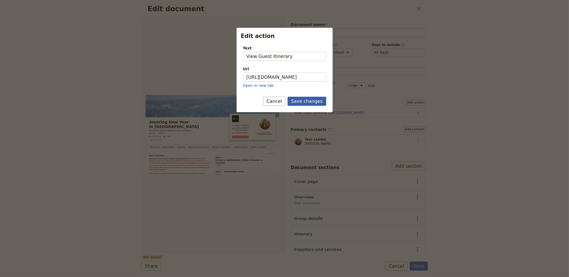
scroll to position [0, 0]
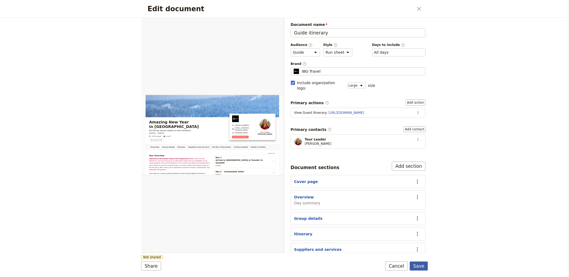
click at [421, 263] on button "Save" at bounding box center [419, 265] width 18 height 9
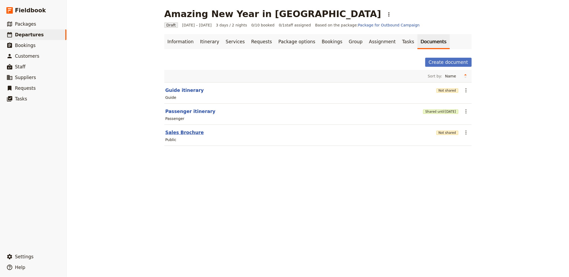
click at [172, 130] on button "Sales Brochure" at bounding box center [184, 132] width 38 height 6
select select "DEFAULT"
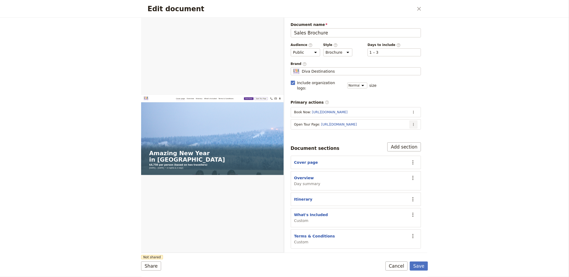
click at [412, 122] on icon "Actions" at bounding box center [413, 124] width 4 height 4
click at [406, 129] on span "Edit action" at bounding box center [392, 130] width 43 height 5
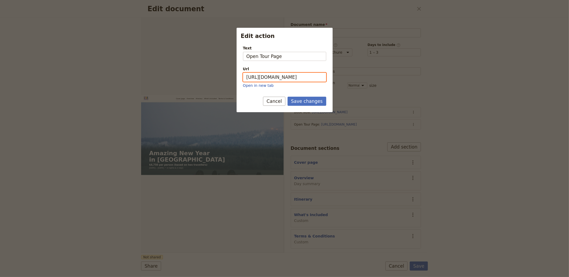
click at [302, 77] on input "[URL][DOMAIN_NAME]" at bounding box center [284, 77] width 83 height 9
paste input "JnoxzCoOQkiw2On_R6GXR"
type input "[URL][DOMAIN_NAME]"
click at [301, 97] on button "Save changes" at bounding box center [307, 101] width 39 height 9
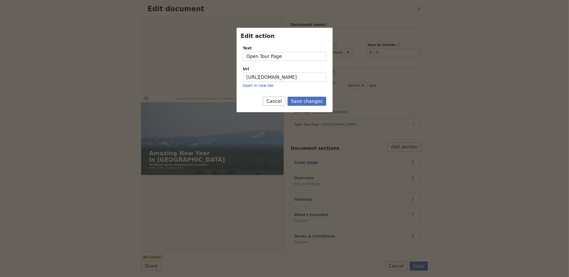
scroll to position [0, 0]
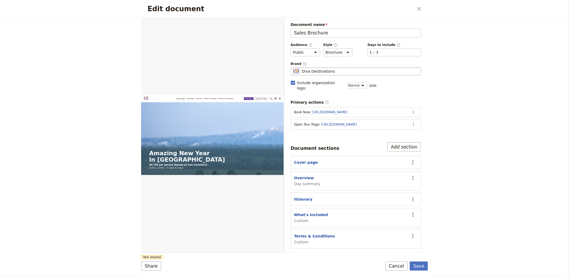
click at [322, 74] on span "Diva Destinations" at bounding box center [318, 71] width 33 height 5
click at [293, 67] on input "Diva Destinations" at bounding box center [293, 67] width 0 height 0
type input "IBG Travel"
click at [427, 263] on button "Save" at bounding box center [419, 265] width 18 height 9
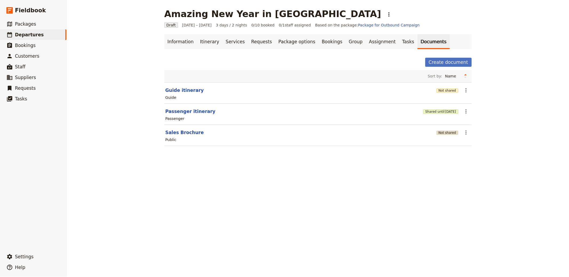
click at [444, 133] on button "Not shared" at bounding box center [447, 132] width 22 height 4
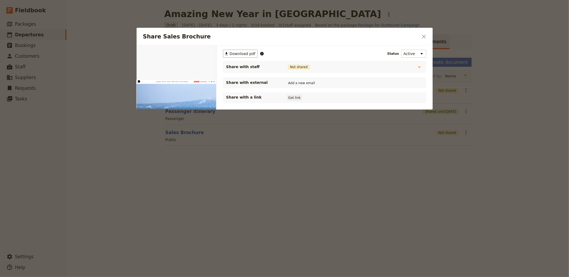
click at [292, 99] on button "Get link" at bounding box center [294, 98] width 15 height 6
click at [424, 34] on icon "Close dialog" at bounding box center [424, 36] width 6 height 6
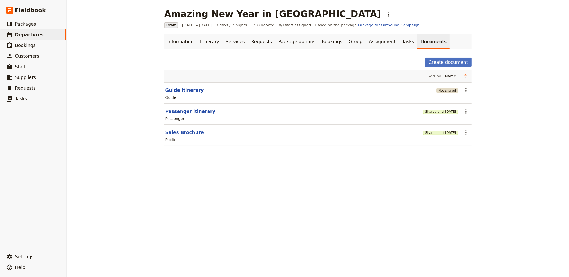
click at [450, 90] on button "Not shared" at bounding box center [447, 90] width 22 height 4
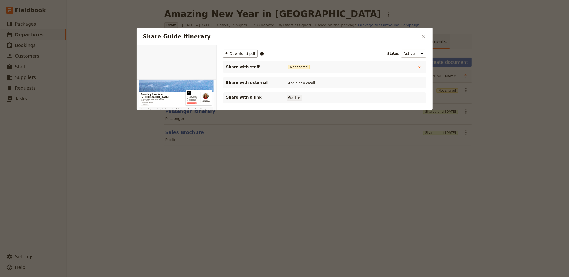
click at [291, 97] on button "Get link" at bounding box center [294, 98] width 15 height 6
click at [426, 36] on icon "Close dialog" at bounding box center [424, 36] width 6 height 6
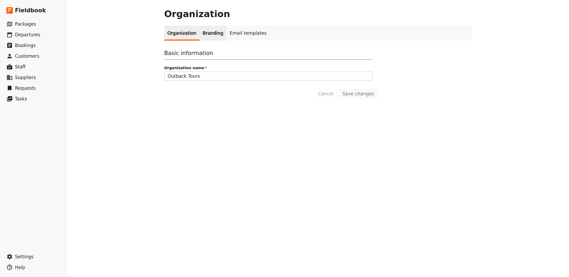
click at [204, 37] on link "Branding" at bounding box center [212, 33] width 27 height 15
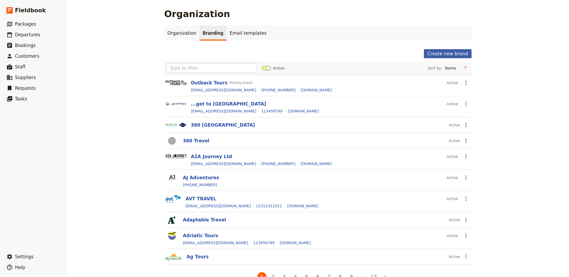
click at [455, 53] on button "Create new brand" at bounding box center [447, 53] width 47 height 9
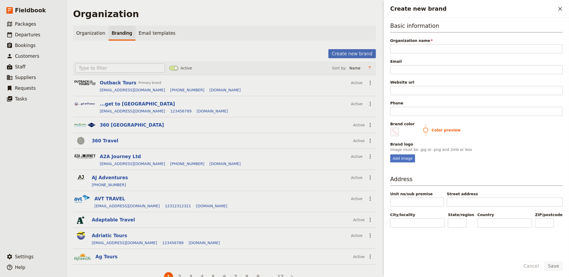
type input "Diva Destinations"
type input "#000000"
type input "Diva Destinations"
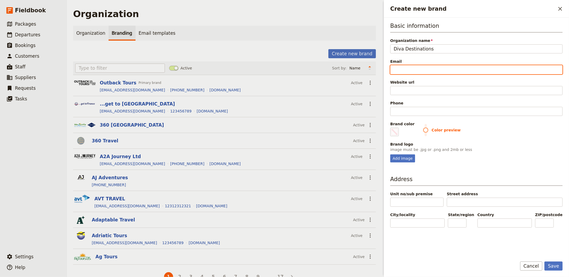
click at [413, 65] on input "Email" at bounding box center [476, 69] width 172 height 9
paste input "[PERSON_NAME][EMAIL_ADDRESS][DOMAIN_NAME]"
type input "[PERSON_NAME][EMAIL_ADDRESS][DOMAIN_NAME]"
type input "#000000"
type input "[PERSON_NAME][EMAIL_ADDRESS][DOMAIN_NAME]"
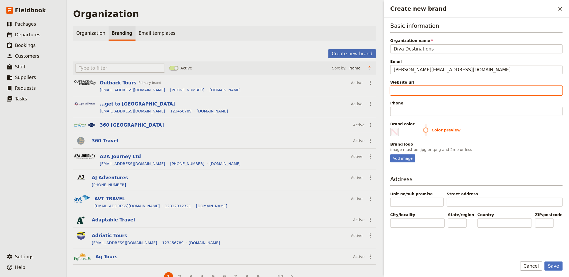
click at [416, 87] on input "Website url" at bounding box center [476, 90] width 172 height 9
paste input "https://www.divadestinations.co.uk"
type input "https://www.divadestinations.co.uk"
type input "#000000"
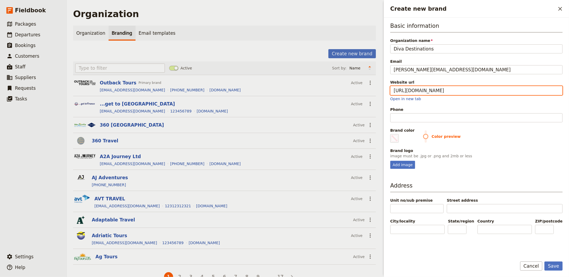
type input "https://www.divadestinations.co.uk"
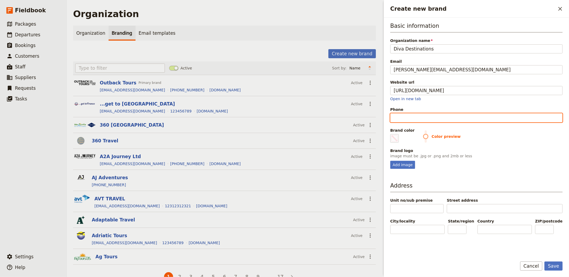
type input "#000000"
click at [436, 116] on input "Phone" at bounding box center [476, 117] width 172 height 9
paste input "[PHONE_NUMBER]"
type input "[PHONE_NUMBER]"
type input "#000000"
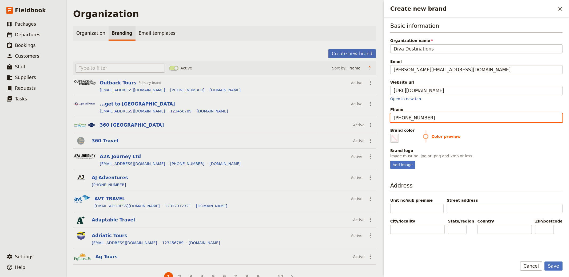
drag, startPoint x: 371, startPoint y: 165, endPoint x: 414, endPoint y: 168, distance: 43.0
click at [372, 165] on main "Organization Organization Branding Email templates Create new brand Active Sort…" at bounding box center [225, 145] width 316 height 290
type input "[PHONE_NUMBER]"
click at [414, 168] on div "Create new brand ​ Basic information Organization name Diva Destinations Email …" at bounding box center [475, 138] width 187 height 277
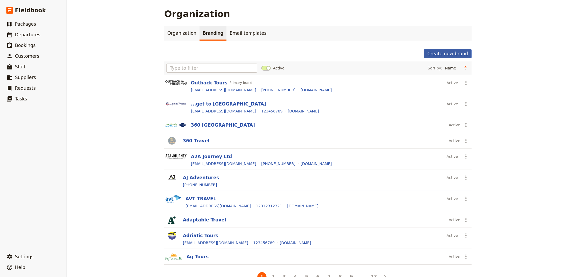
click at [453, 53] on button "Create new brand" at bounding box center [447, 53] width 47 height 9
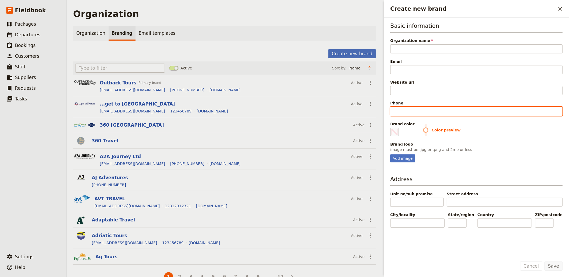
click at [405, 108] on input "Phone" at bounding box center [476, 111] width 172 height 9
paste input "[PHONE_NUMBER]"
type input "[PHONE_NUMBER]"
type input "#000000"
type input "[PHONE_NUMBER]"
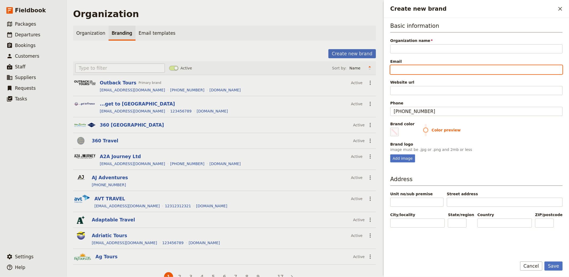
click at [420, 68] on input "Email" at bounding box center [476, 69] width 172 height 9
paste input "[PERSON_NAME][EMAIL_ADDRESS][DOMAIN_NAME]"
type input "[PERSON_NAME][EMAIL_ADDRESS][DOMAIN_NAME]"
type input "#000000"
type input "[PERSON_NAME][EMAIL_ADDRESS][DOMAIN_NAME]"
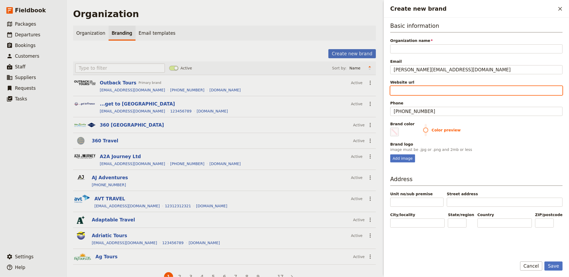
click at [416, 88] on input "Website url" at bounding box center [476, 90] width 172 height 9
paste input "https://www.divadestinations.co.uk"
type input "https://www.divadestinations.co.uk"
type input "#000000"
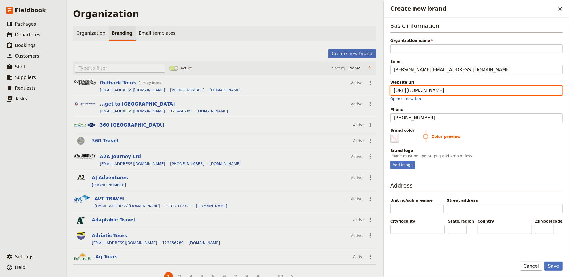
type input "https://www.divadestinations.co.uk"
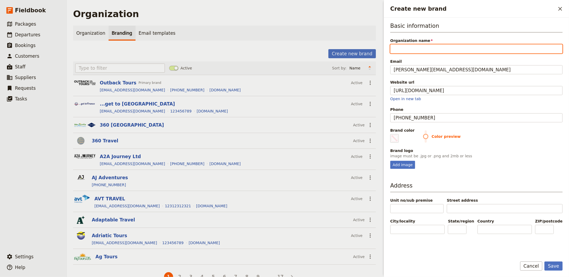
type input "#000000"
click at [414, 51] on input "Organization name" at bounding box center [476, 48] width 172 height 9
paste input "Diva Destinations"
type input "Diva Destinations"
type input "#000000"
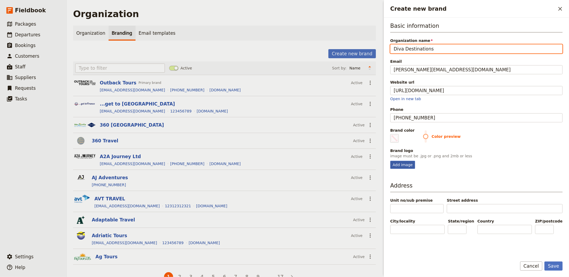
type input "Diva Destinations"
click at [406, 165] on div "Add image" at bounding box center [402, 165] width 25 height 8
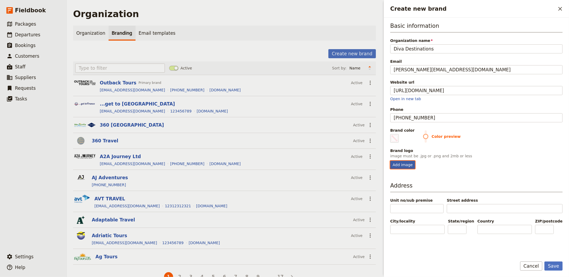
click at [390, 161] on input "Add image" at bounding box center [390, 160] width 0 height 0
type input "C:\fakepath\Diva+Destinations+-+New+Logo+rectangle+RGB.png"
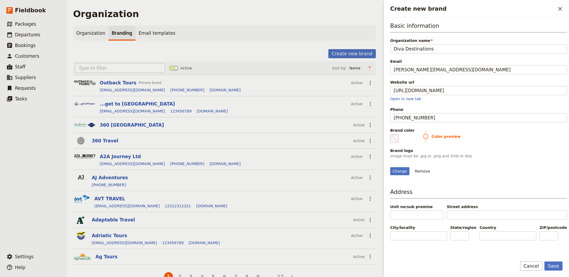
click at [396, 137] on span "Create new brand" at bounding box center [394, 138] width 6 height 6
click at [392, 134] on input "#000000" at bounding box center [391, 134] width 0 height 0
type input "#603694"
click at [557, 198] on h3 "Address" at bounding box center [478, 193] width 177 height 11
click at [553, 264] on button "Save" at bounding box center [553, 265] width 18 height 9
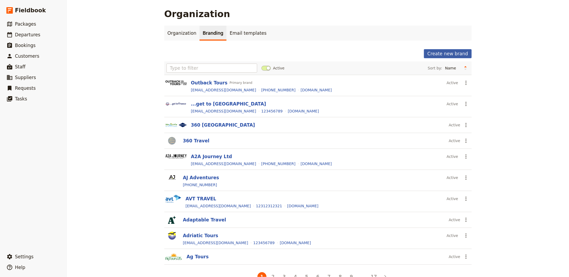
click at [445, 53] on button "Create new brand" at bounding box center [447, 53] width 47 height 9
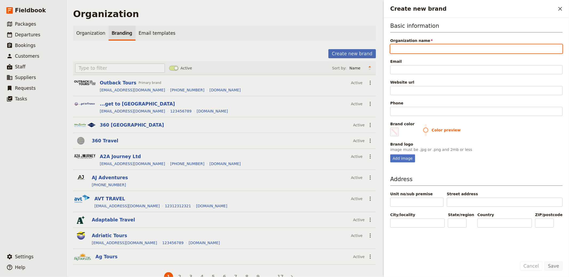
paste input "IBG Travel"
type input "IBG Travel"
type input "#000000"
type input "IBG Travel"
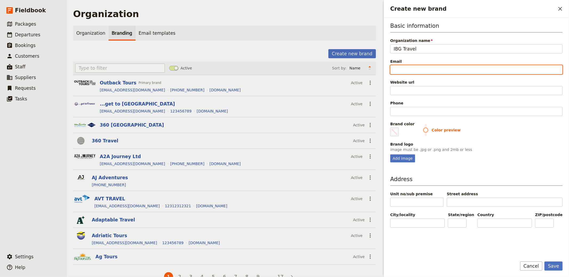
click at [427, 72] on input "Email" at bounding box center [476, 69] width 172 height 9
paste input "[EMAIL_ADDRESS][DOMAIN_NAME]"
type input "[EMAIL_ADDRESS][DOMAIN_NAME]"
type input "#000000"
type input "[EMAIL_ADDRESS][DOMAIN_NAME]"
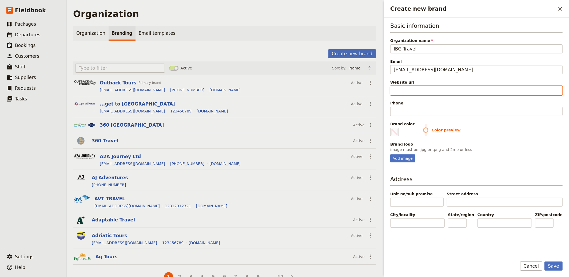
click at [459, 90] on input "Website url" at bounding box center [476, 90] width 172 height 9
paste input "https://ibgtravel.eu/"
type input "https://ibgtravel.eu/"
type input "#000000"
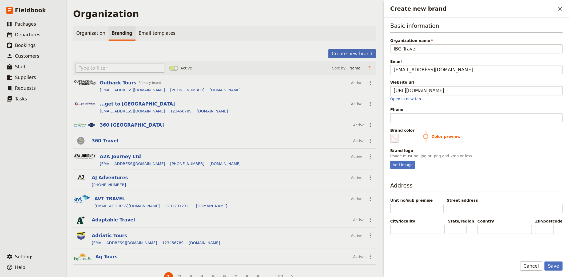
type input "https://ibgtravel.eu"
type input "#000000"
click at [451, 113] on div "Phone" at bounding box center [476, 114] width 172 height 15
click at [450, 115] on input "Phone" at bounding box center [476, 117] width 172 height 9
paste input "[PHONE_NUMBER]"
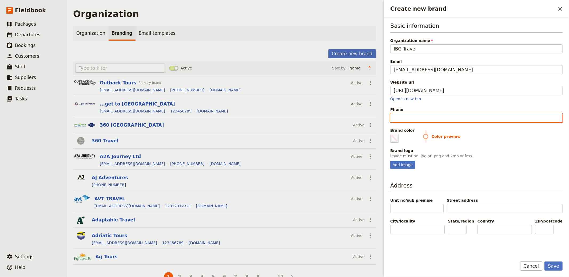
type input "[PHONE_NUMBER]"
type input "#000000"
type input "[PHONE_NUMBER]"
click at [394, 140] on span "Create new brand" at bounding box center [394, 138] width 6 height 6
click at [392, 134] on input "#000000" at bounding box center [391, 134] width 0 height 0
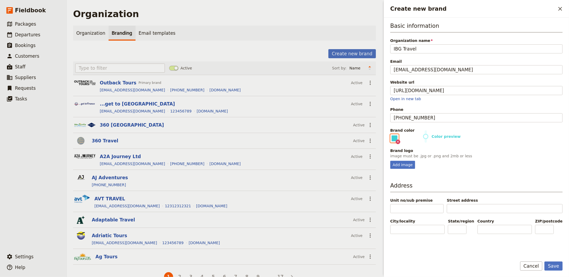
type input "#3fd0d4"
click at [402, 164] on div "Add image" at bounding box center [402, 165] width 25 height 8
click at [390, 161] on input "Add image" at bounding box center [390, 160] width 0 height 0
type input "C:\fakepath\cropped-IBG-TRAVEL.jpg"
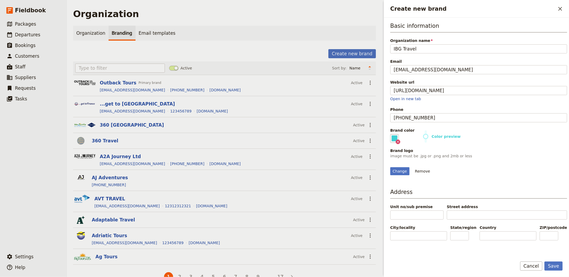
click at [394, 137] on fieldset "#3fd0d4" at bounding box center [394, 138] width 9 height 9
click at [392, 134] on input "#3fd0d4" at bounding box center [391, 134] width 0 height 0
type input "#ff675b"
drag, startPoint x: 542, startPoint y: 164, endPoint x: 569, endPoint y: 248, distance: 87.7
click at [542, 164] on div "Change Remove" at bounding box center [478, 168] width 177 height 14
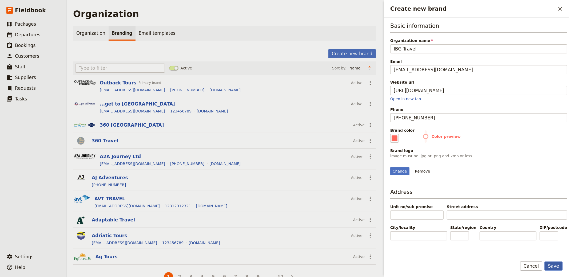
click at [557, 267] on button "Save" at bounding box center [553, 265] width 18 height 9
